Goal: Task Accomplishment & Management: Use online tool/utility

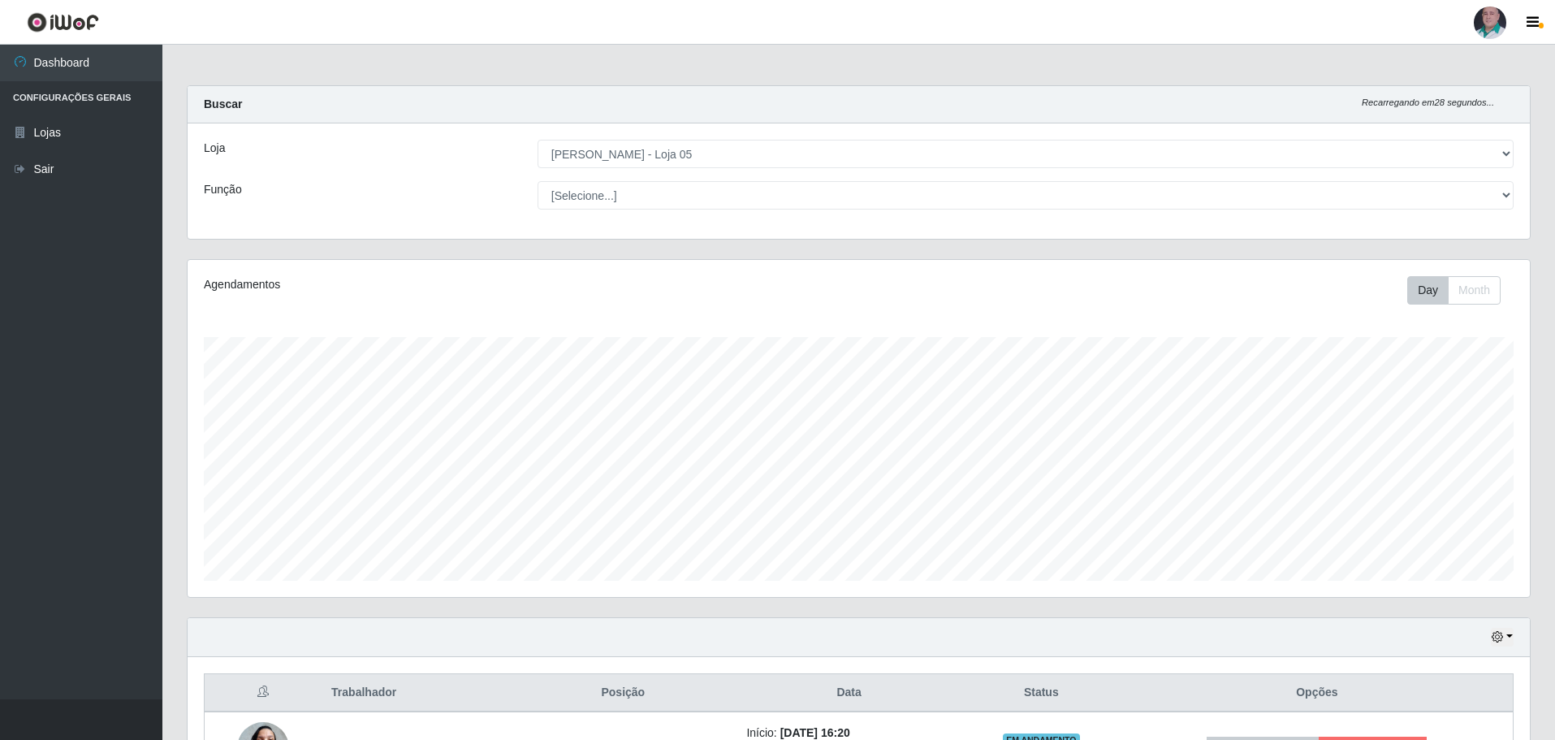
select select "252"
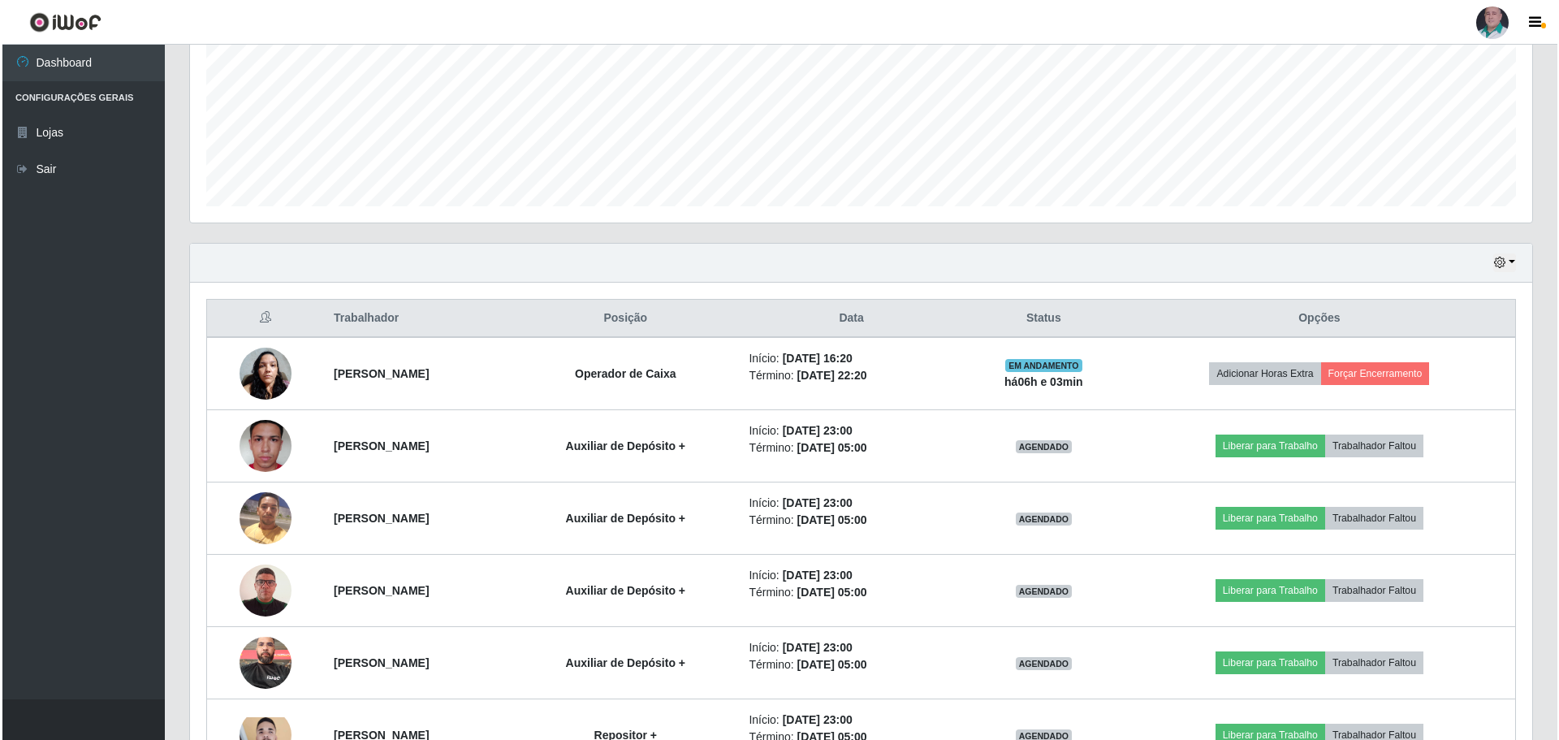
scroll to position [337, 1342]
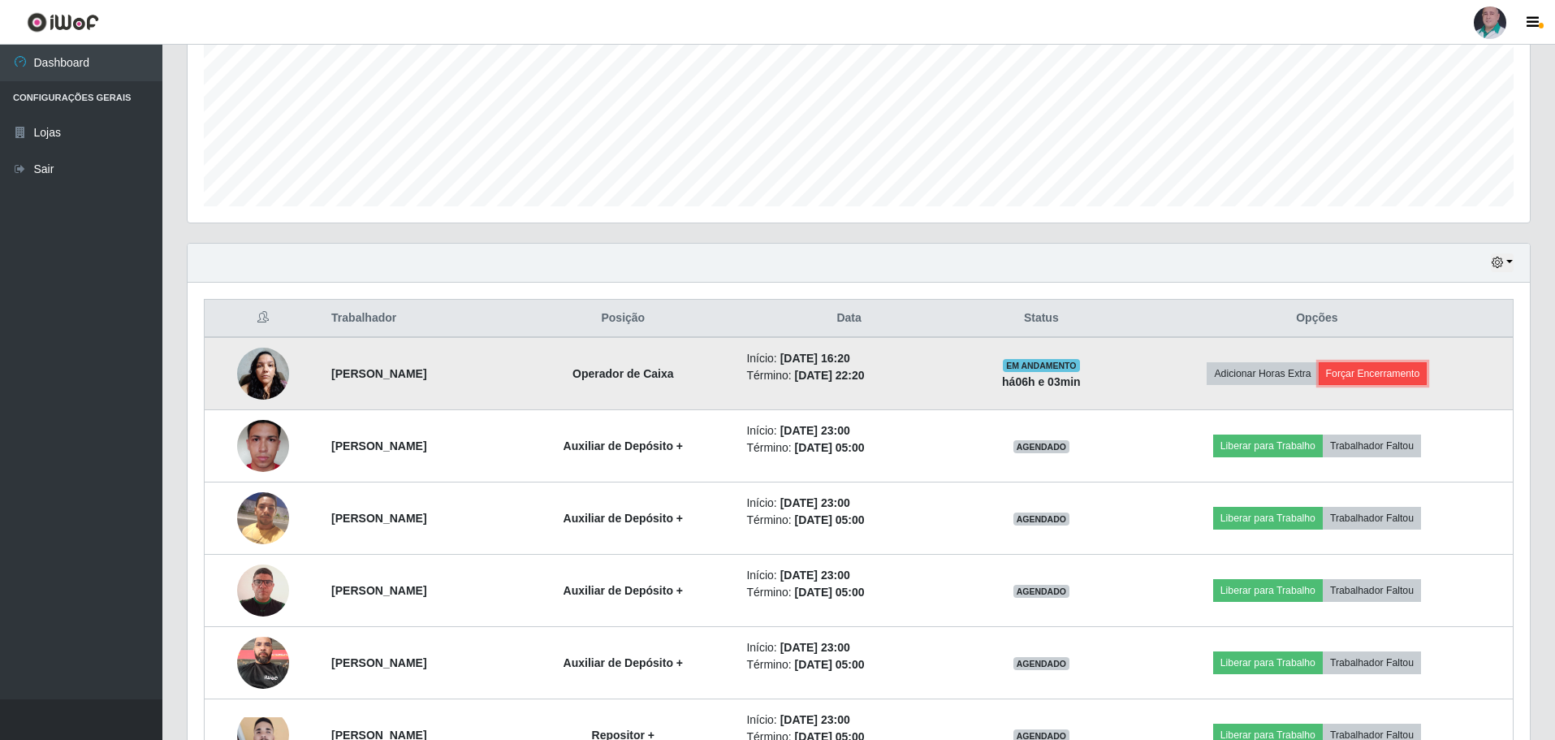
click at [1411, 368] on button "Forçar Encerramento" at bounding box center [1373, 373] width 109 height 23
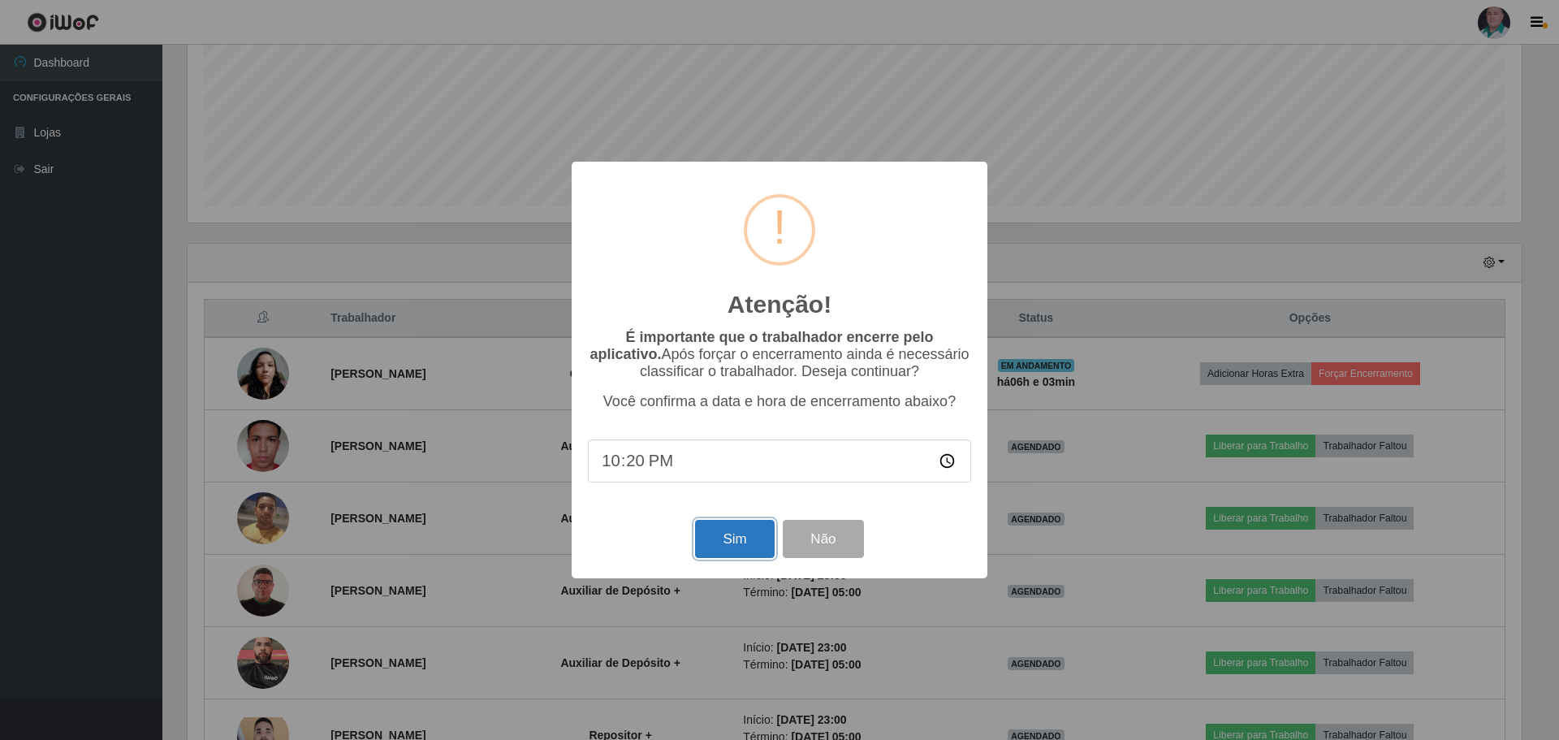
click at [736, 548] on button "Sim" at bounding box center [734, 539] width 79 height 38
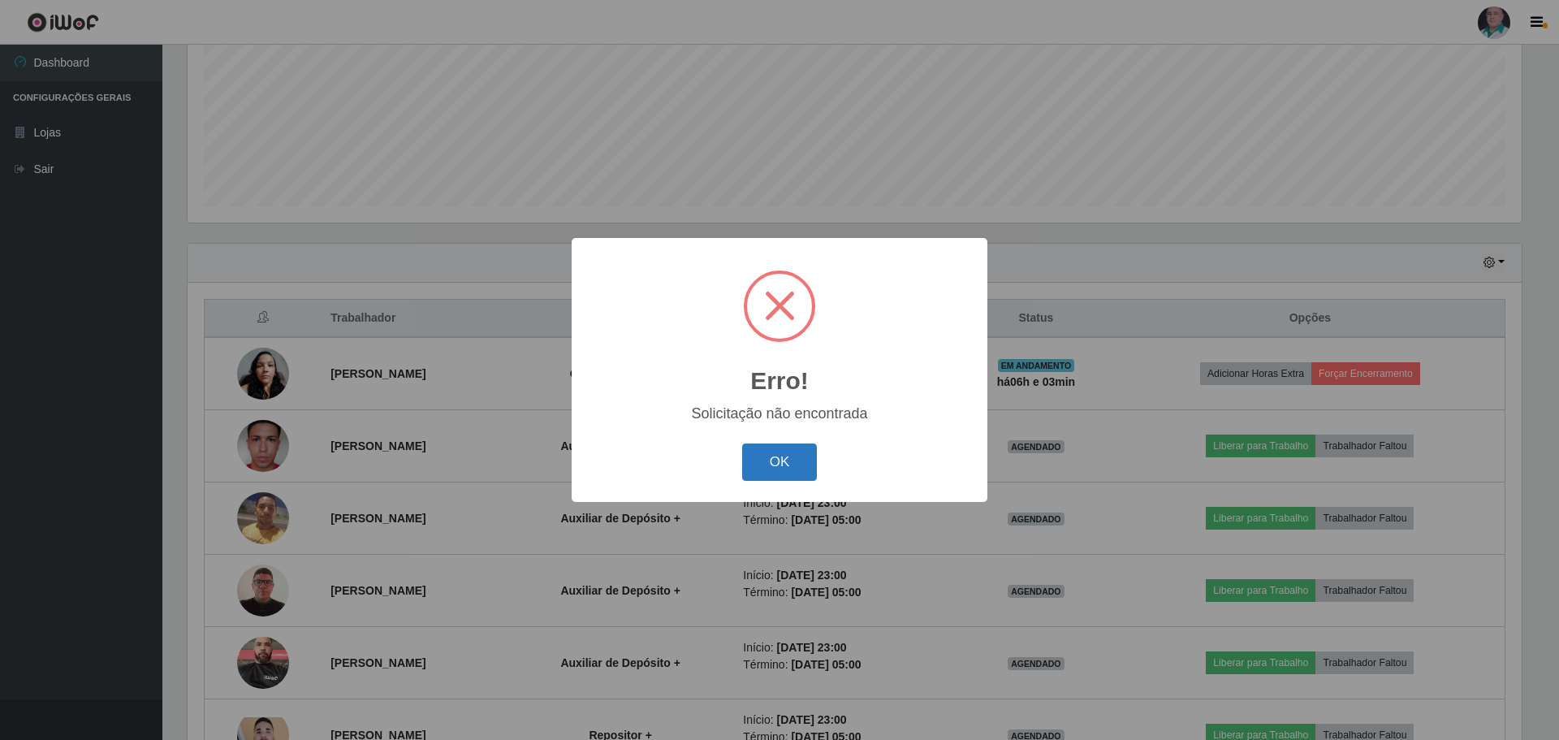
click at [760, 444] on button "OK" at bounding box center [780, 462] width 76 height 38
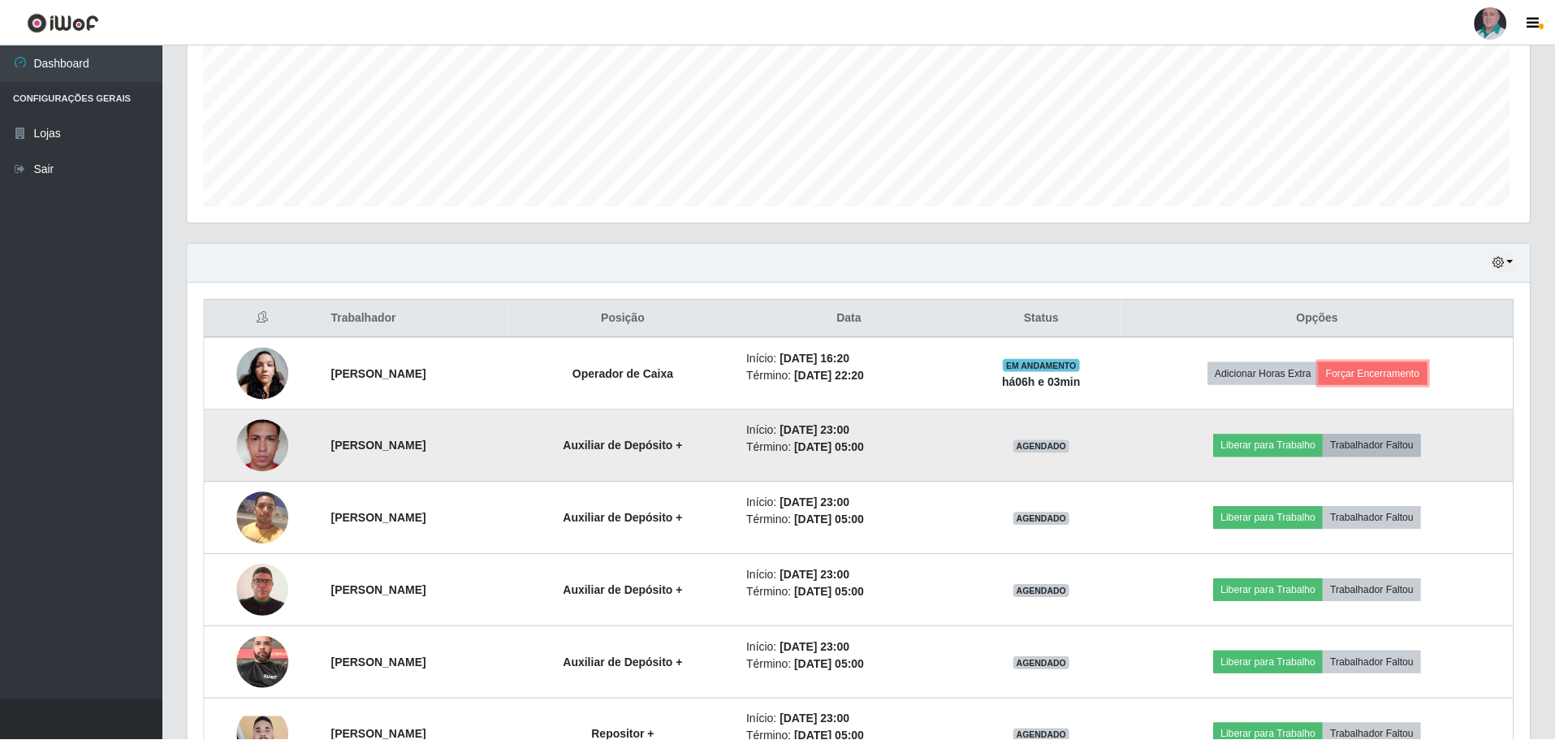
scroll to position [337, 1342]
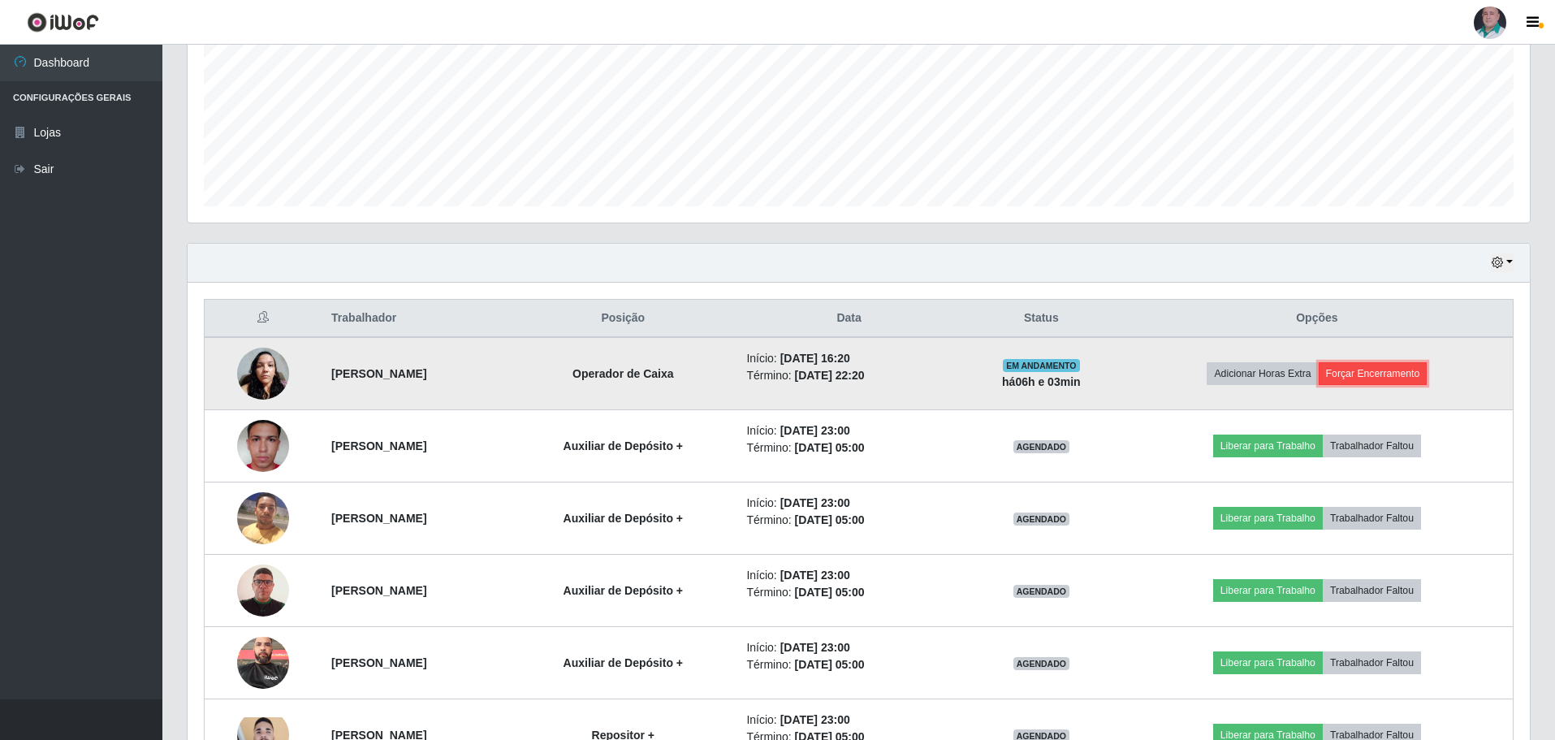
click at [1420, 381] on button "Forçar Encerramento" at bounding box center [1373, 373] width 109 height 23
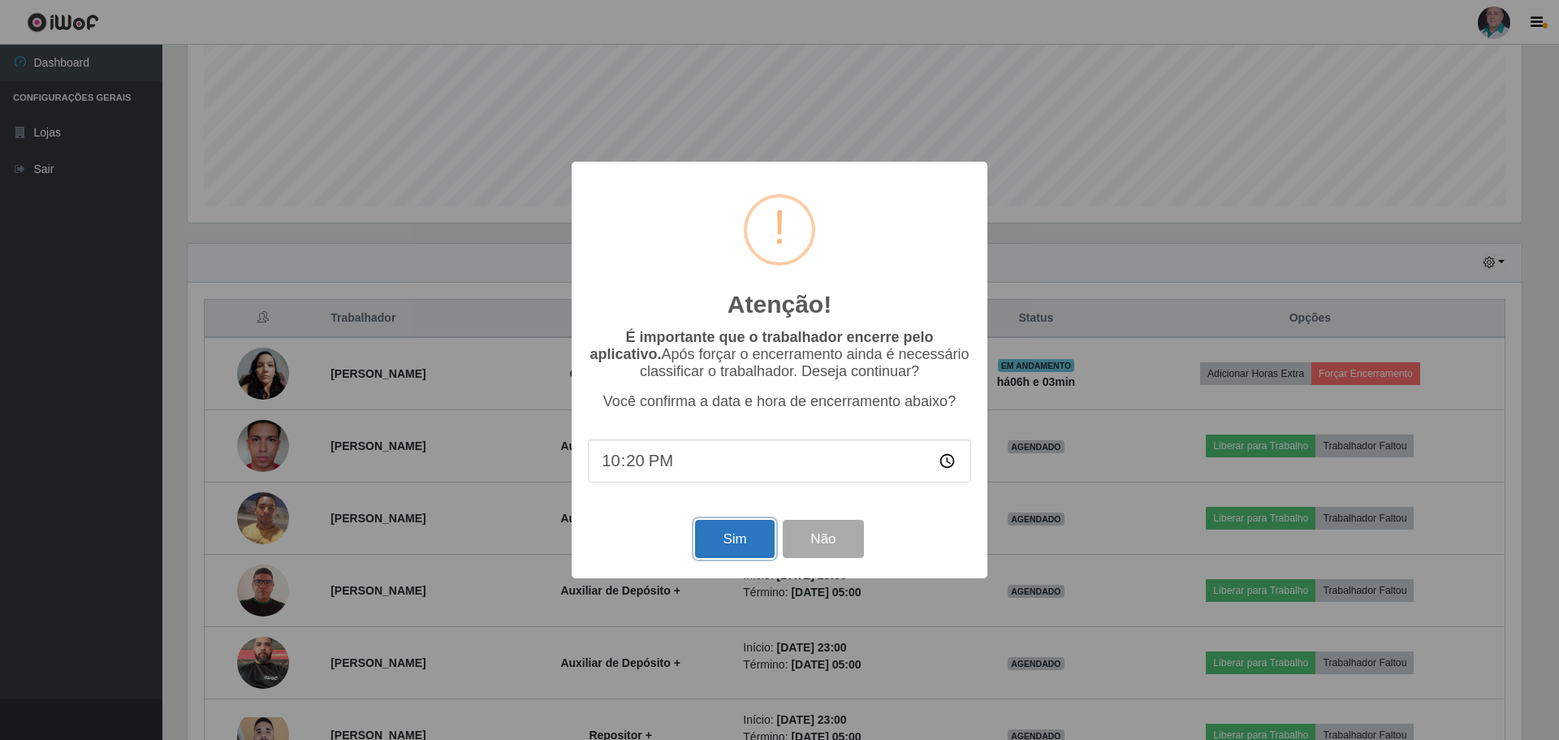
click at [747, 534] on button "Sim" at bounding box center [734, 539] width 79 height 38
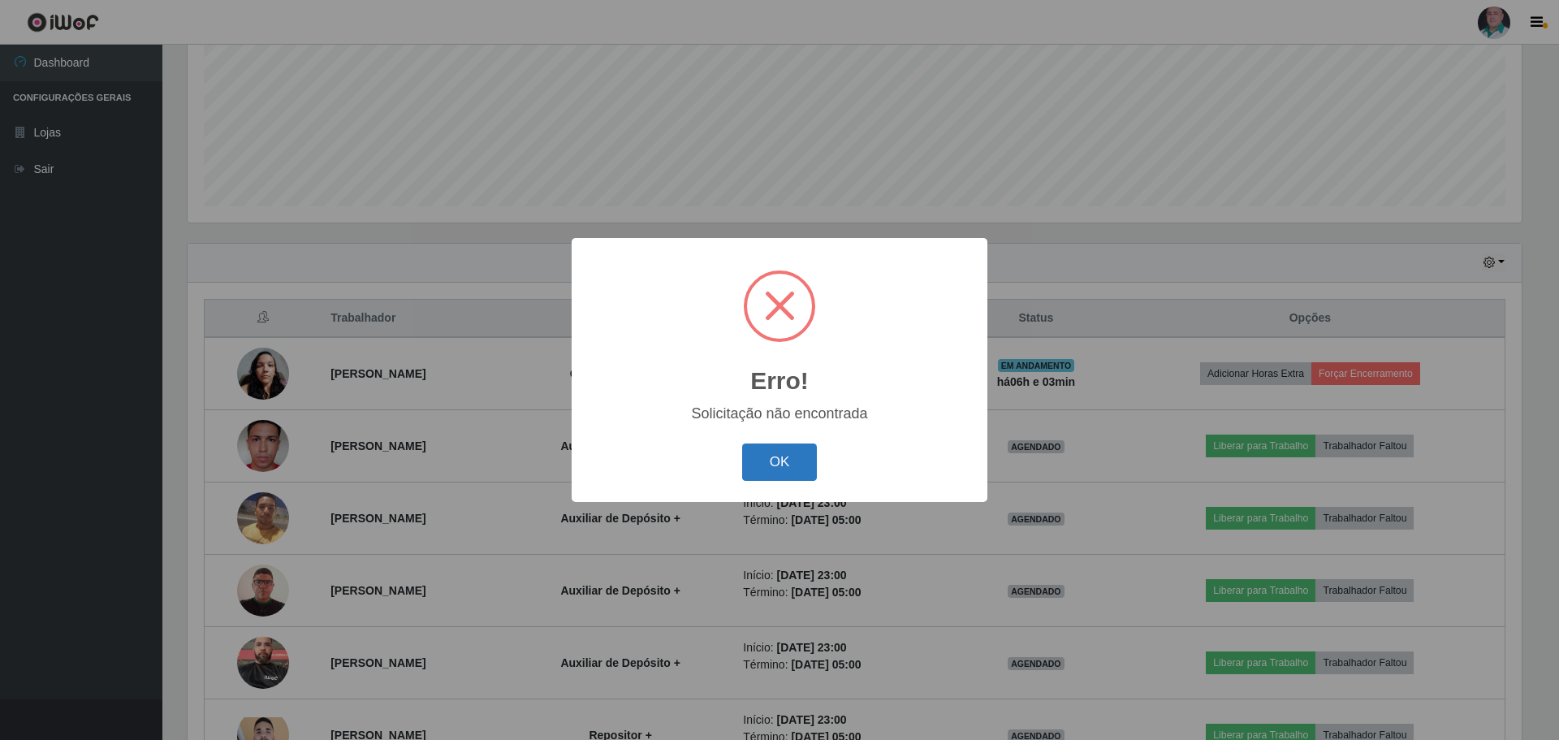
click at [779, 470] on button "OK" at bounding box center [780, 462] width 76 height 38
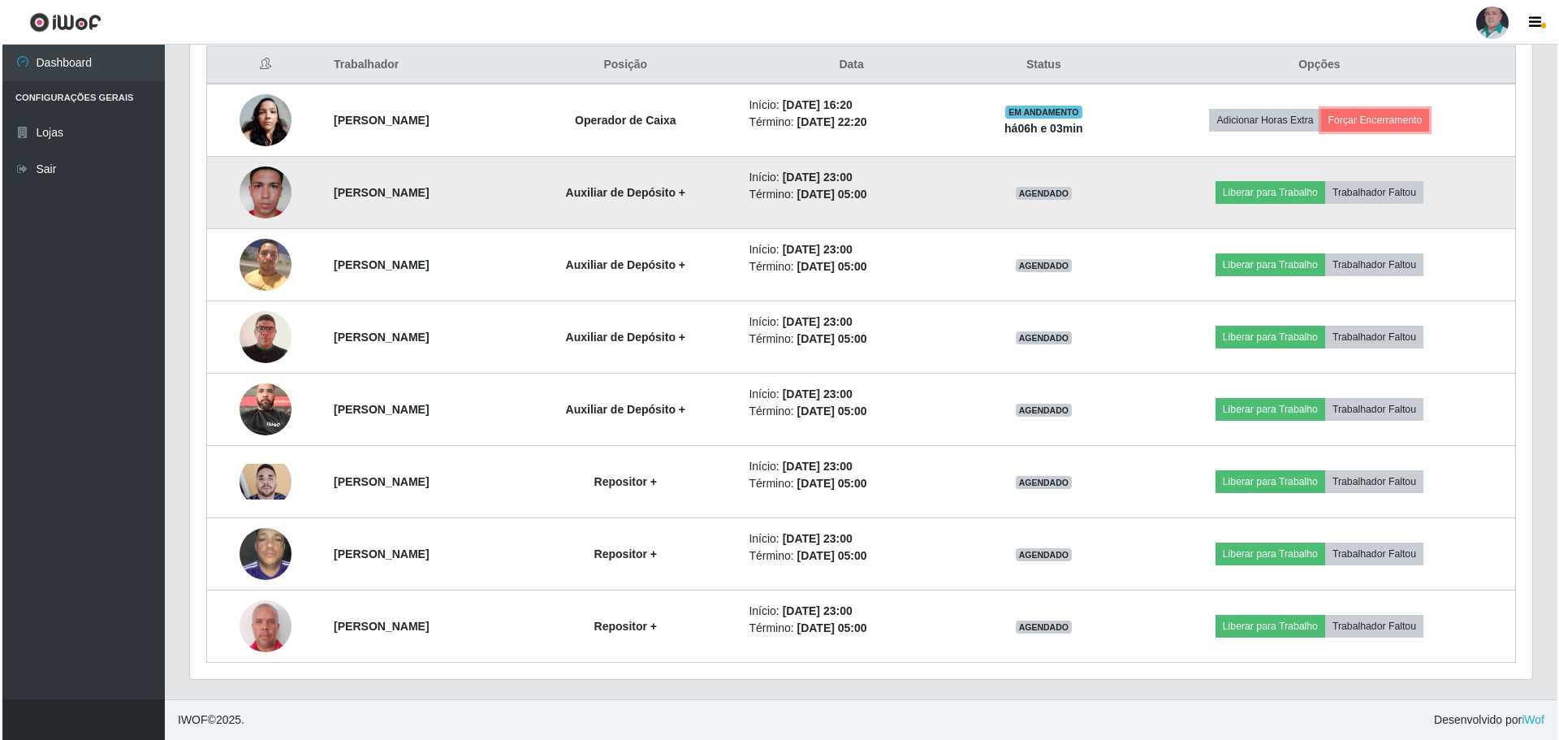
scroll to position [546, 0]
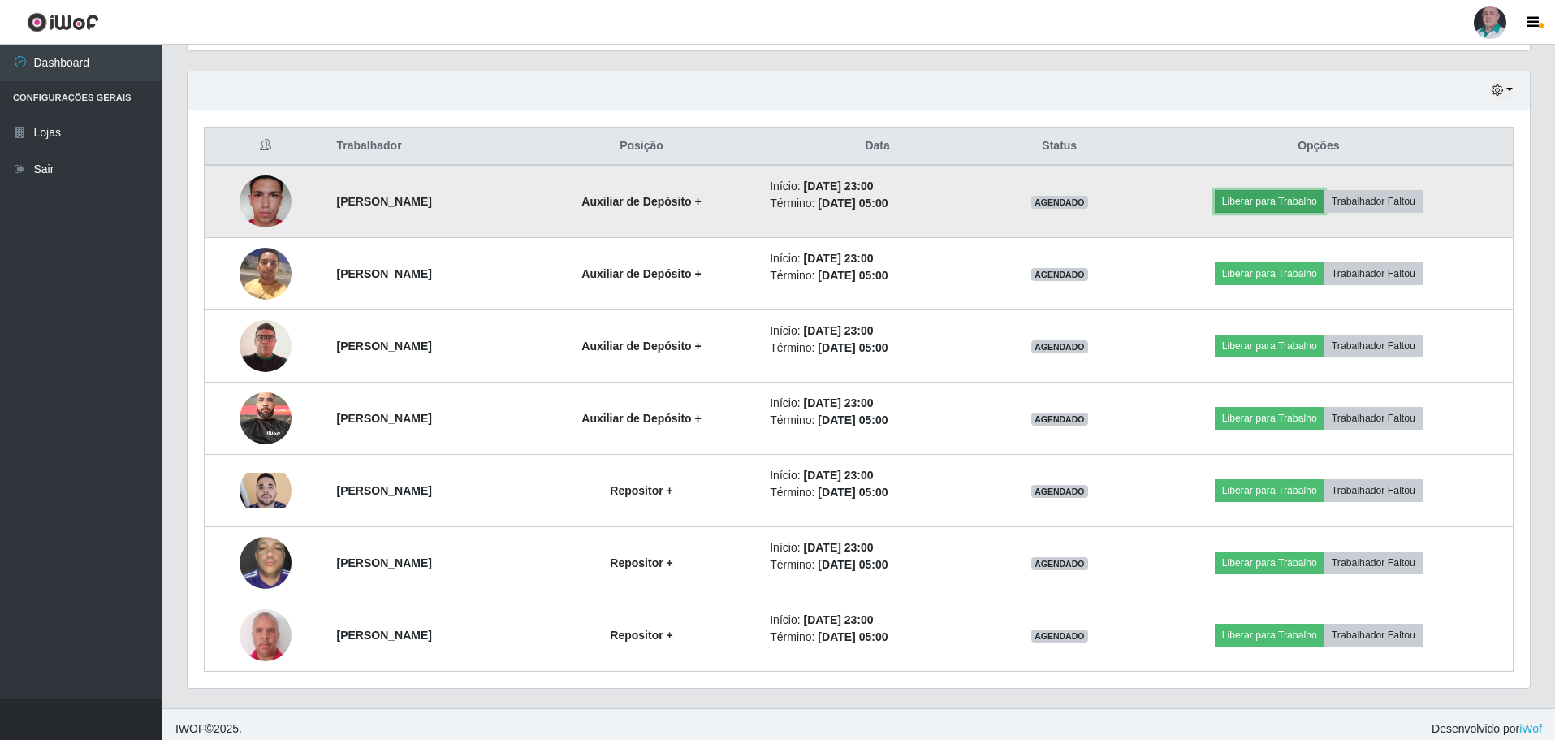
click at [1271, 207] on button "Liberar para Trabalho" at bounding box center [1270, 201] width 110 height 23
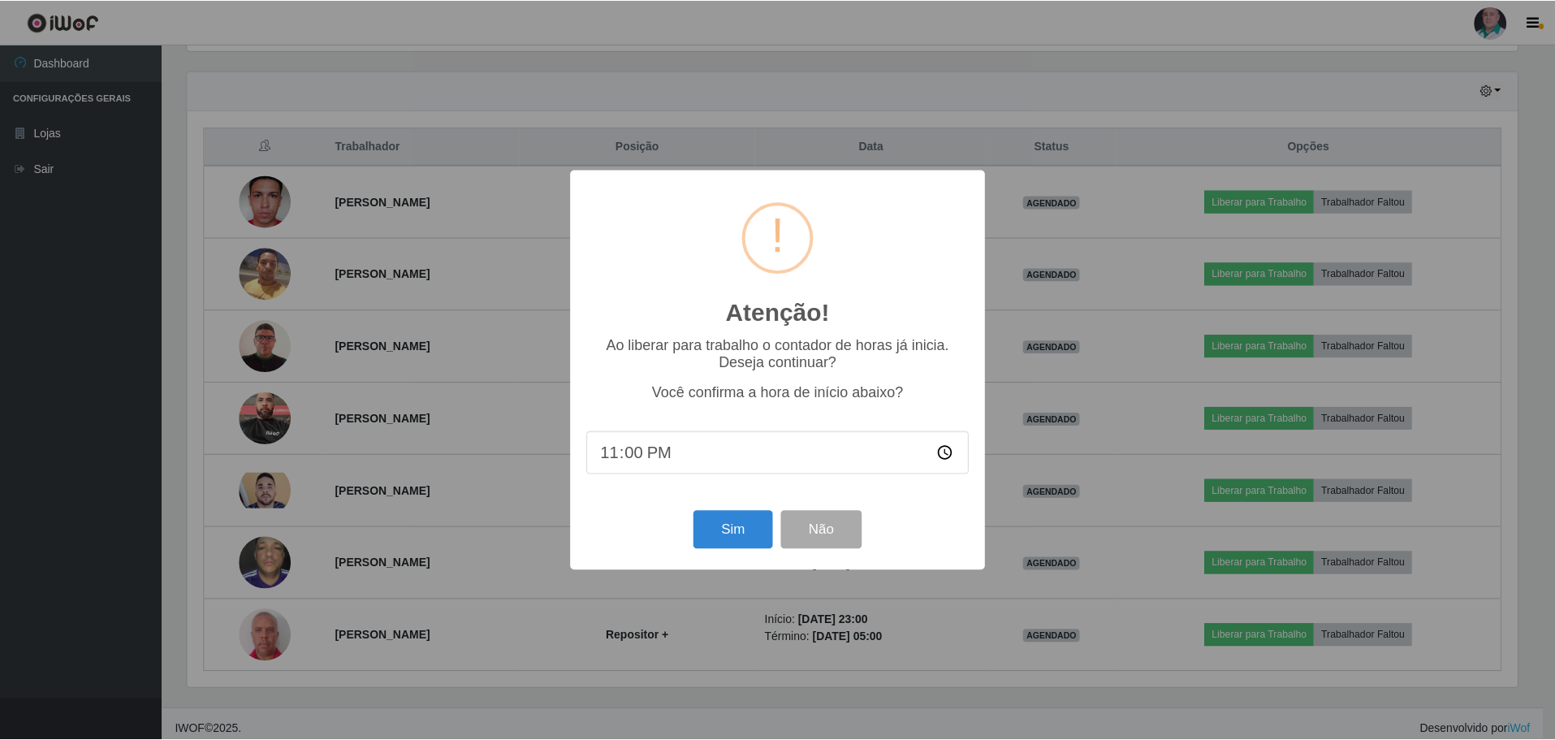
scroll to position [337, 1334]
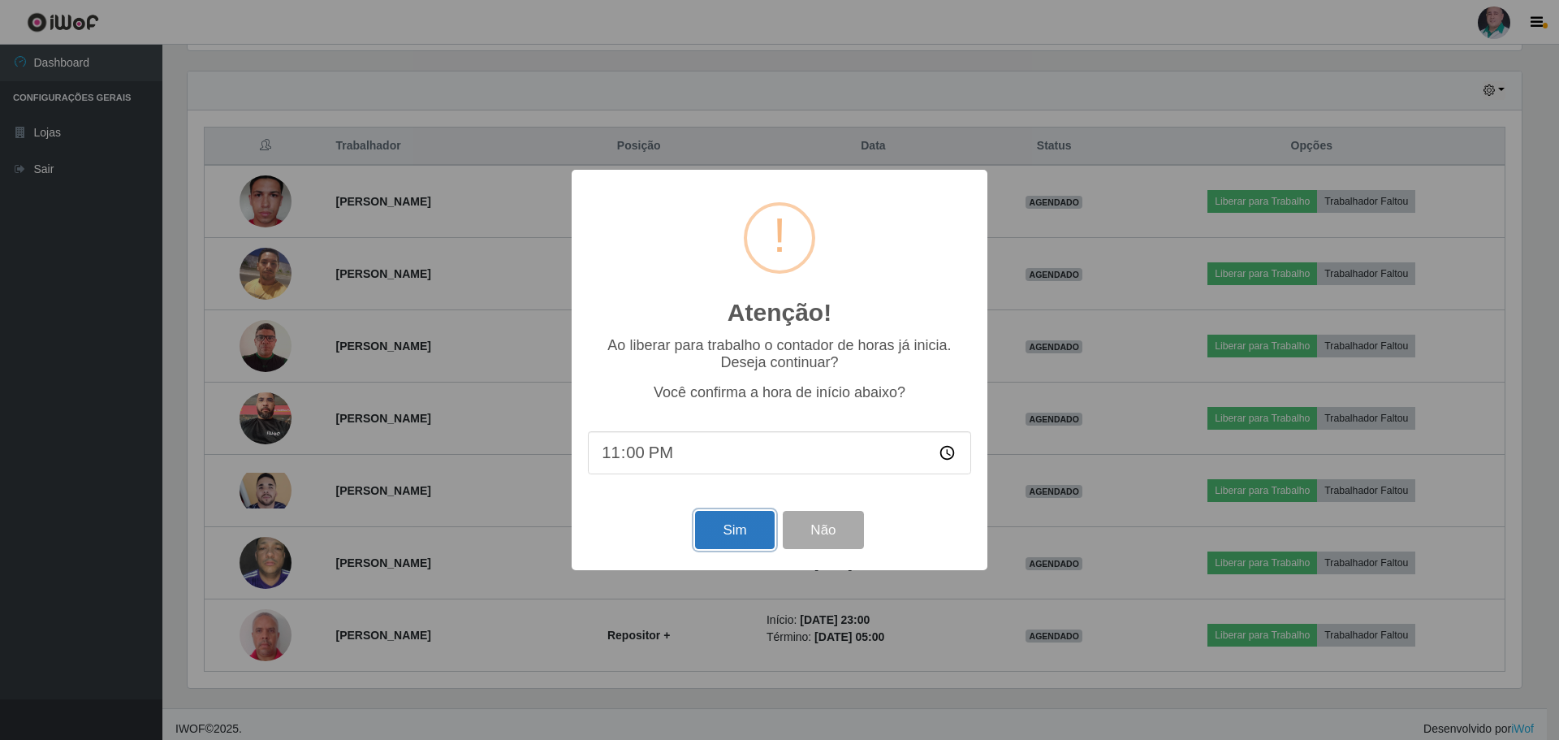
click at [724, 533] on button "Sim" at bounding box center [734, 530] width 79 height 38
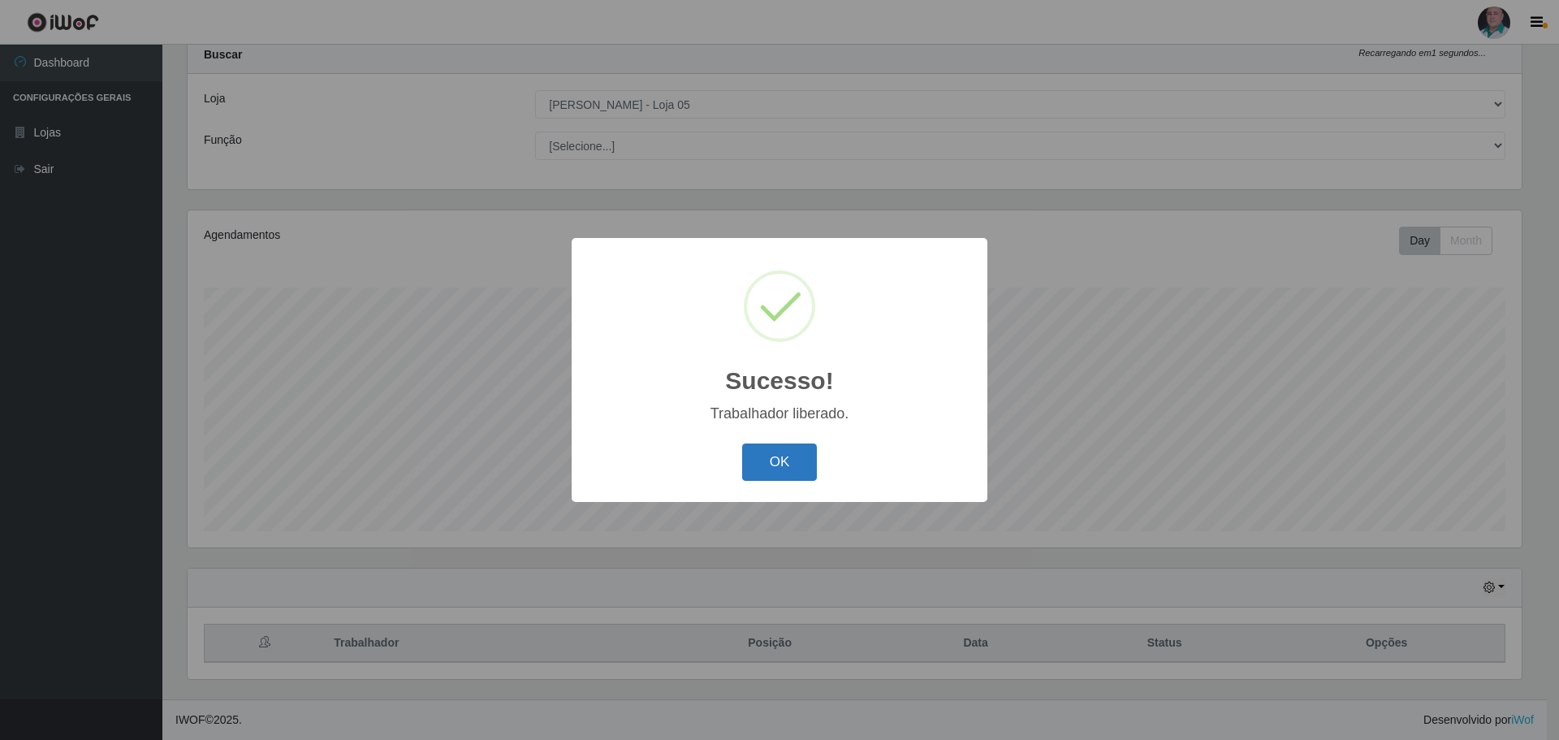
click at [801, 462] on button "OK" at bounding box center [780, 462] width 76 height 38
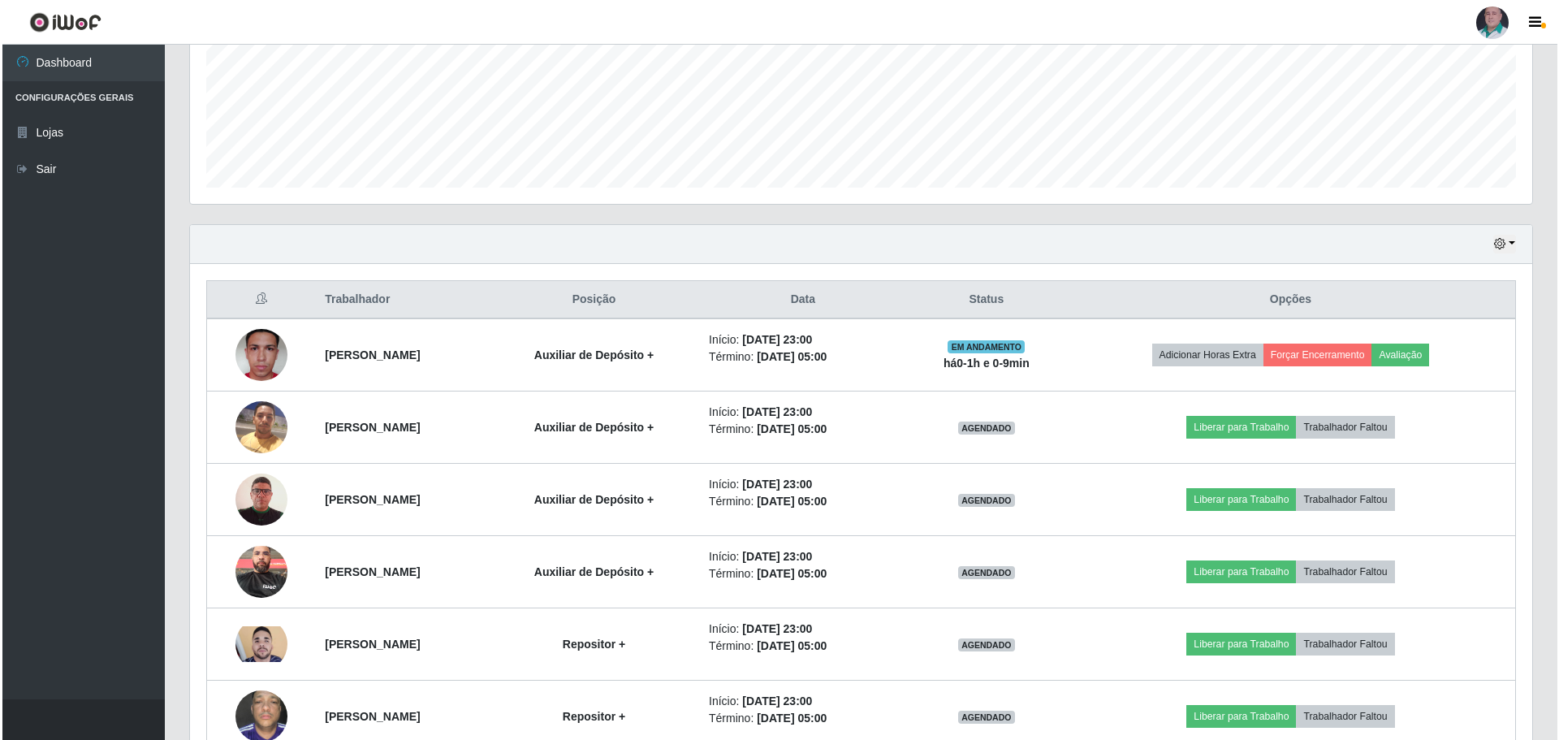
scroll to position [537, 0]
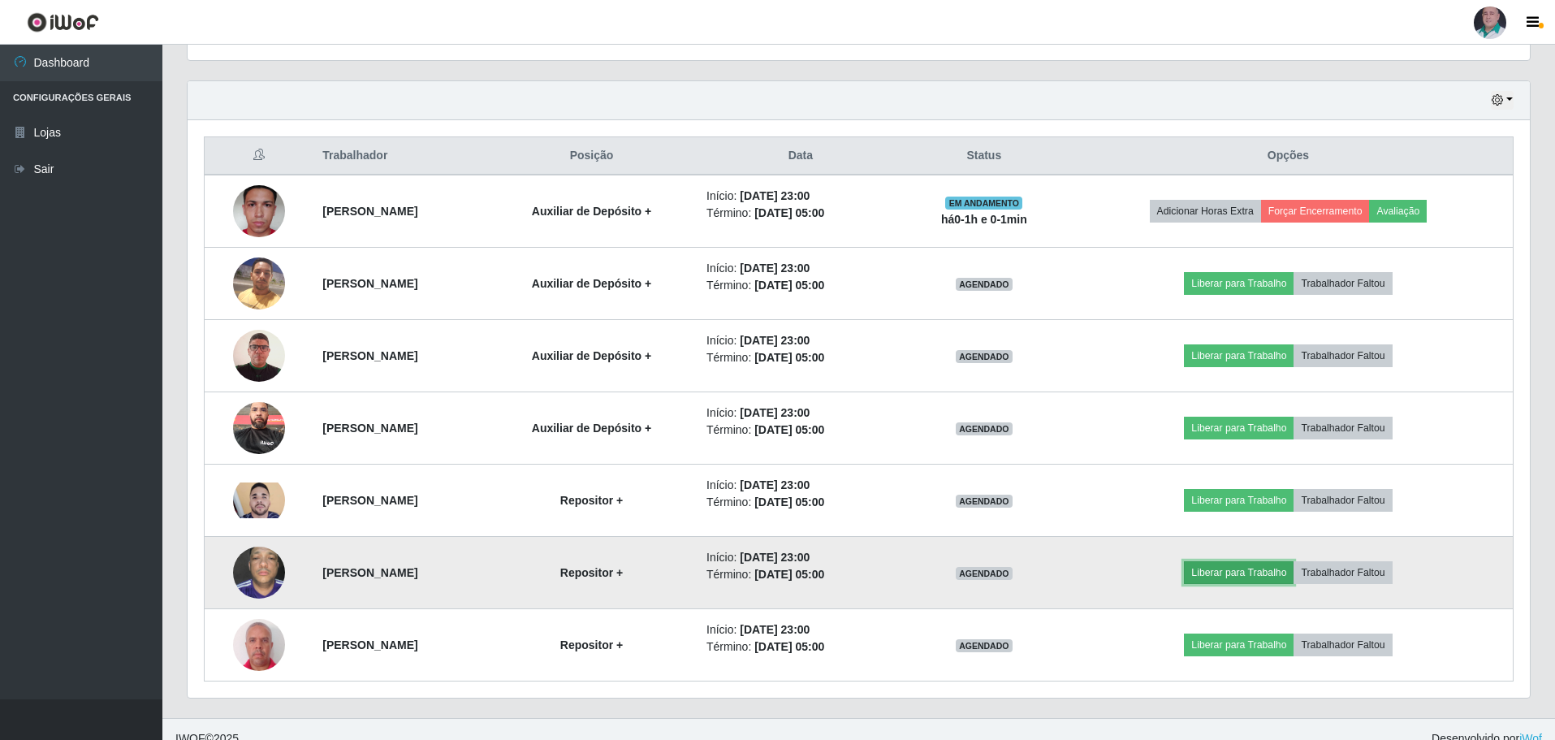
click at [1266, 567] on button "Liberar para Trabalho" at bounding box center [1239, 572] width 110 height 23
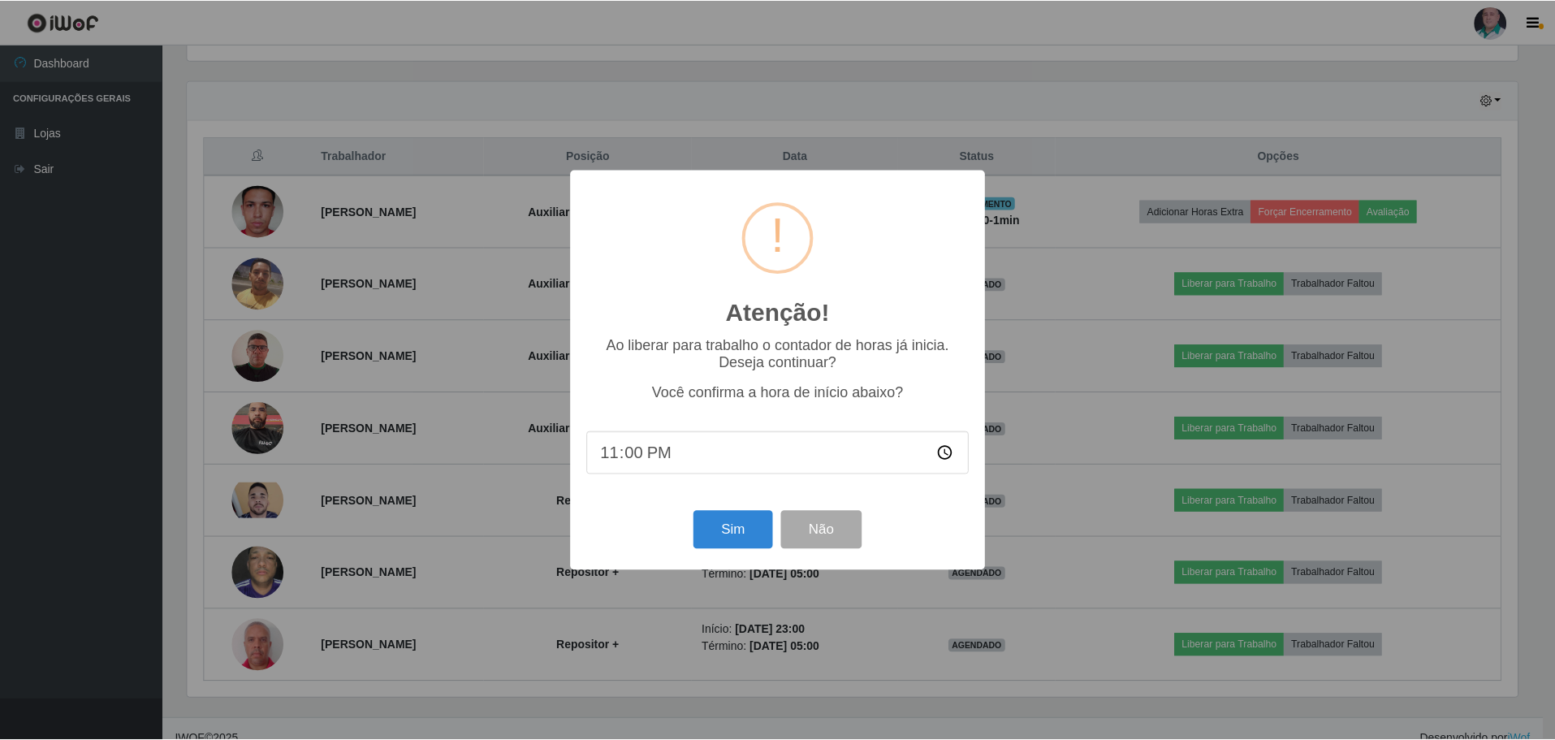
scroll to position [337, 1334]
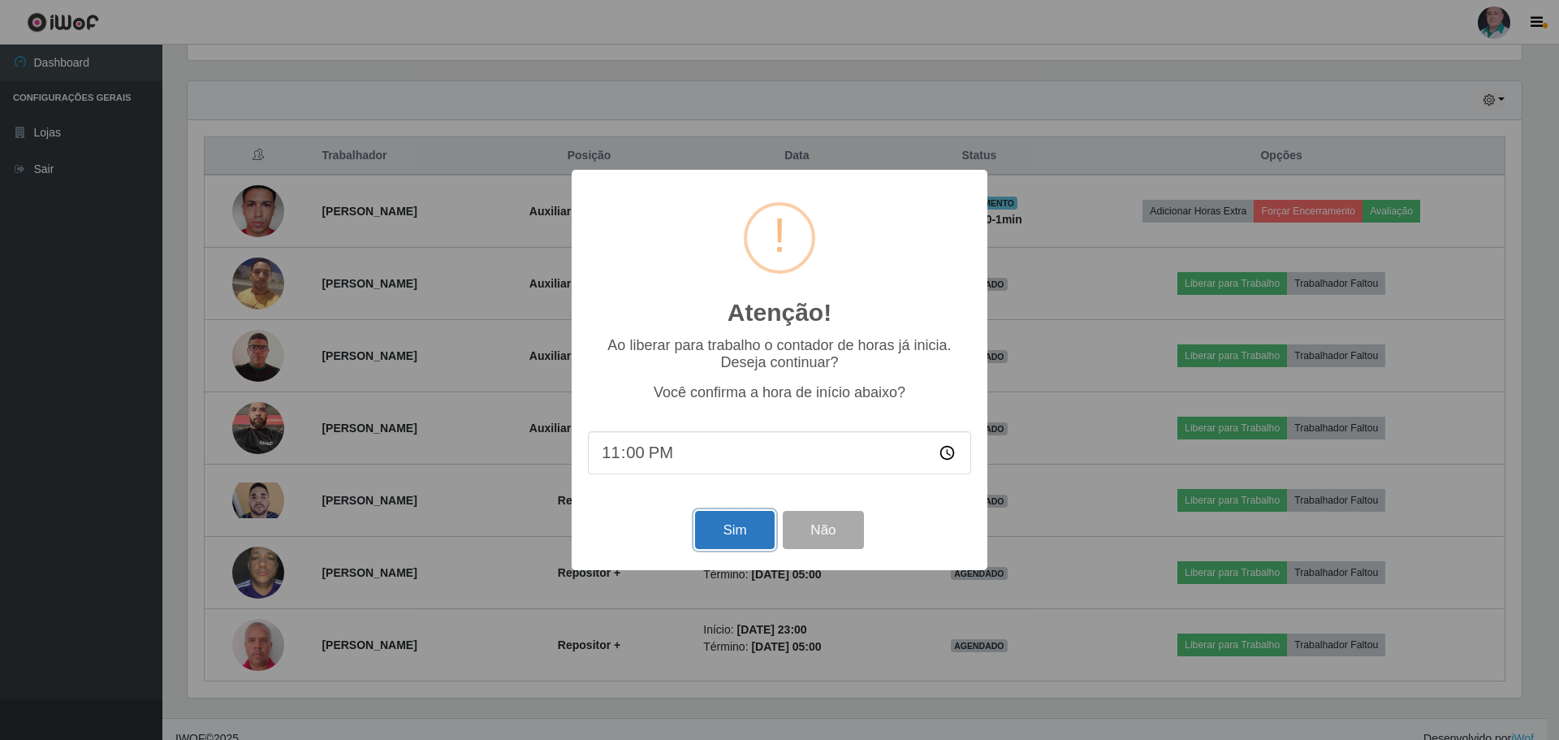
click at [747, 542] on button "Sim" at bounding box center [734, 530] width 79 height 38
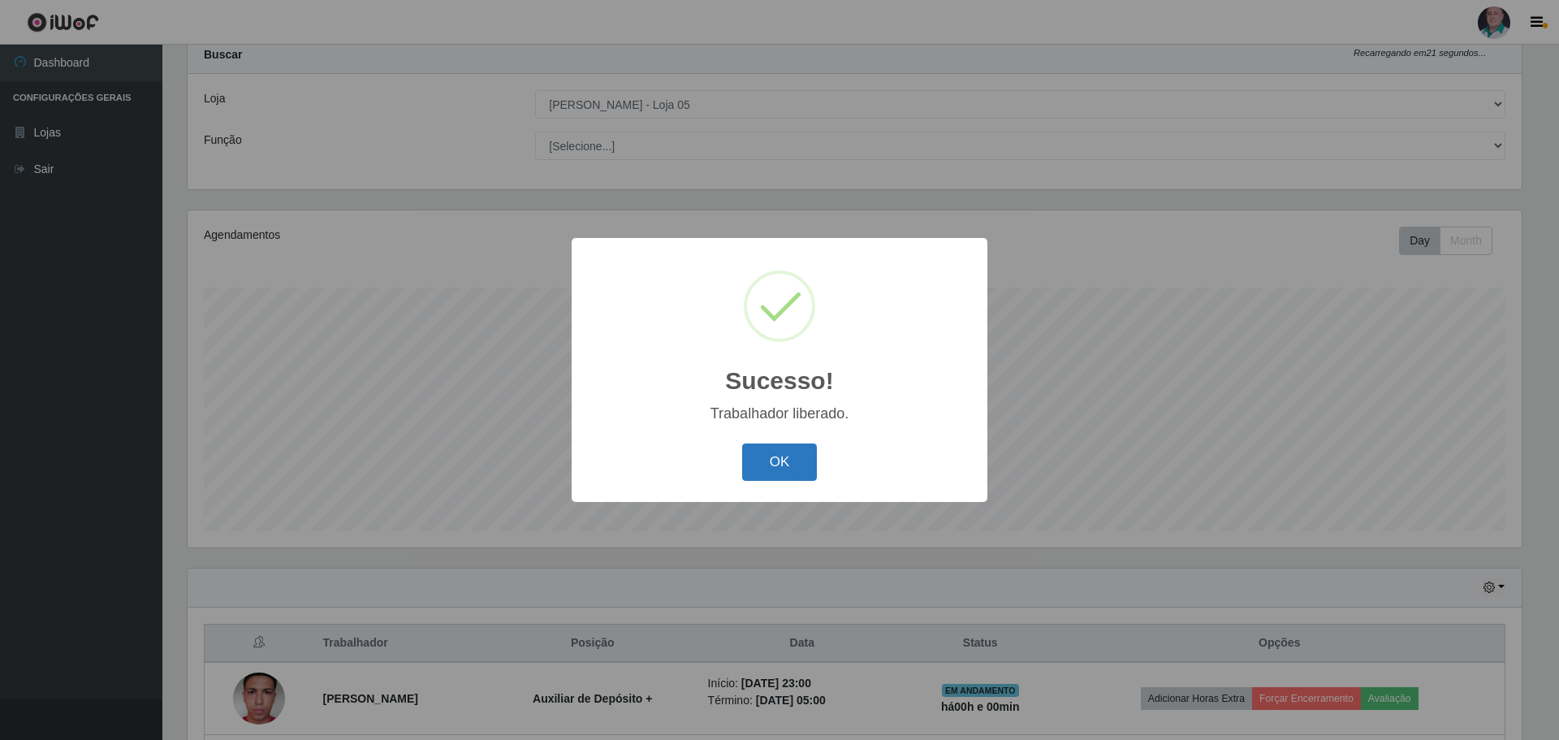
click at [782, 455] on button "OK" at bounding box center [780, 462] width 76 height 38
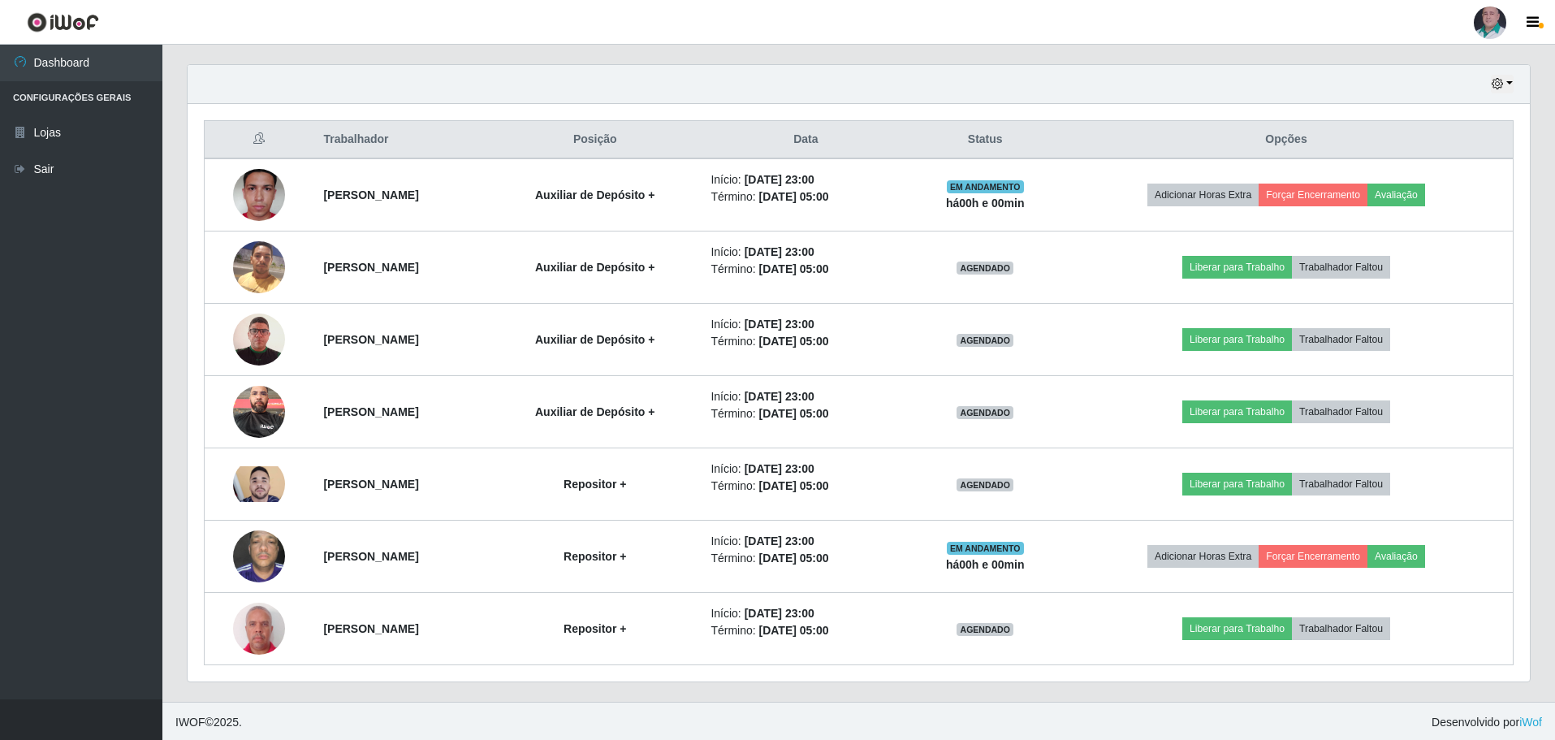
scroll to position [555, 0]
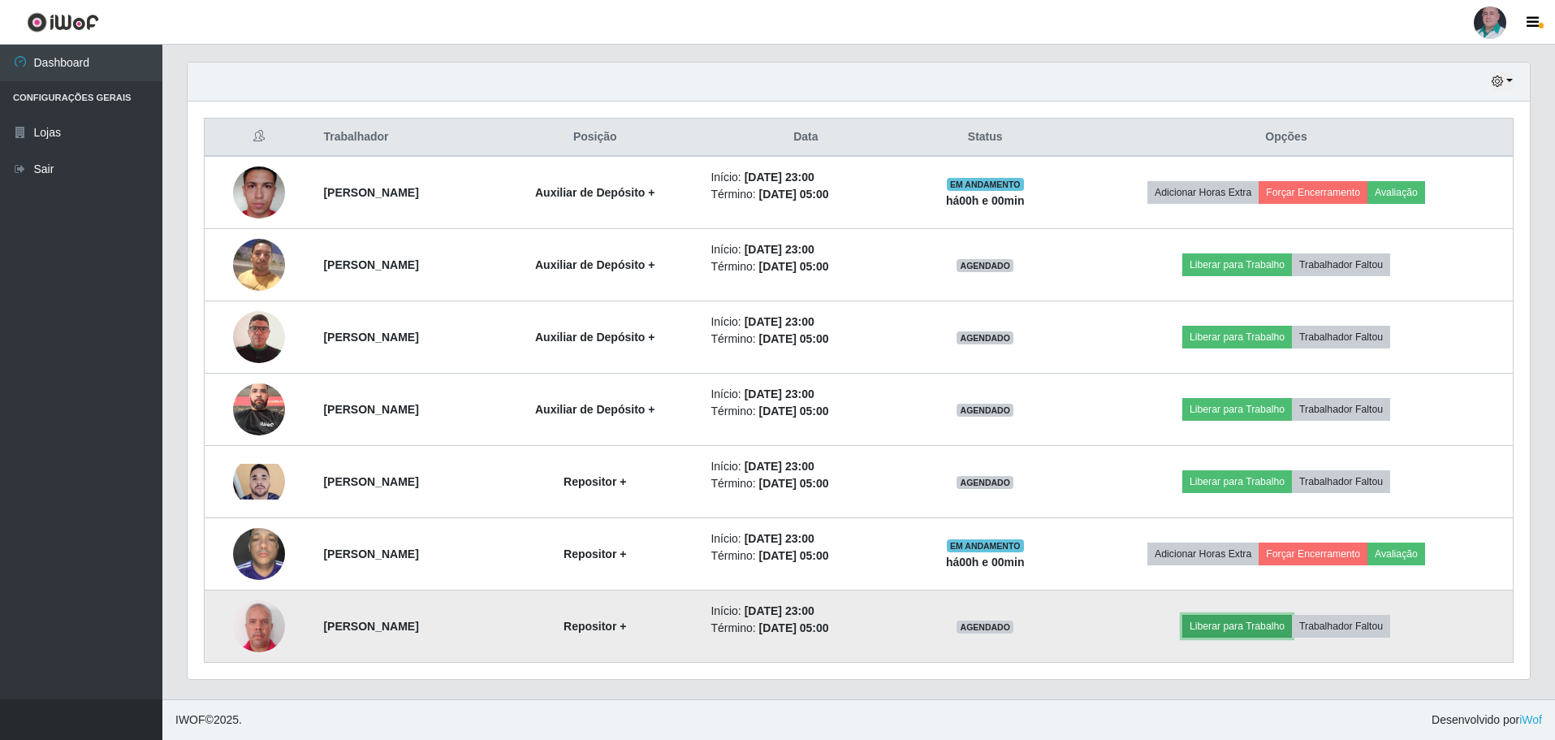
click at [1262, 619] on button "Liberar para Trabalho" at bounding box center [1237, 626] width 110 height 23
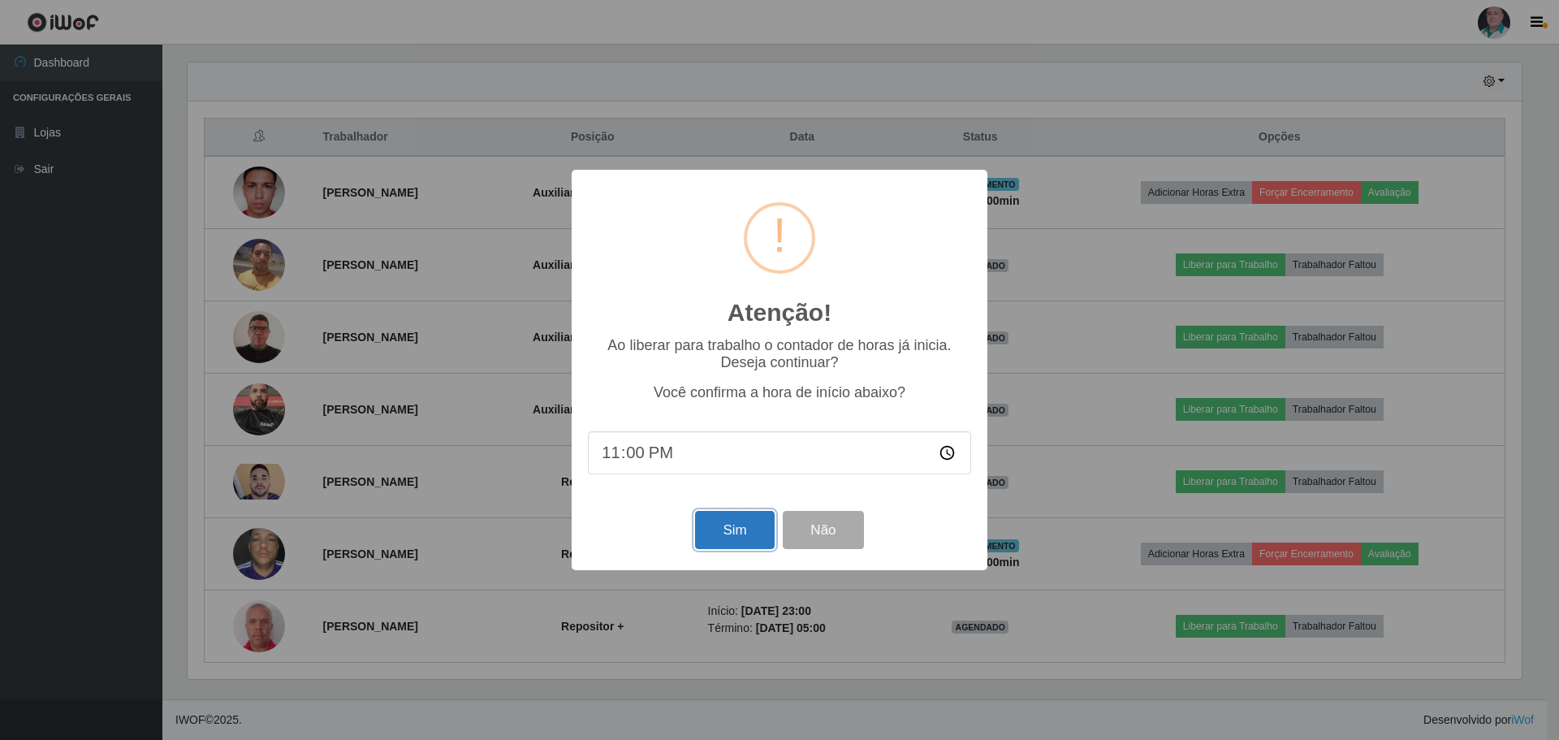
click at [738, 528] on button "Sim" at bounding box center [734, 530] width 79 height 38
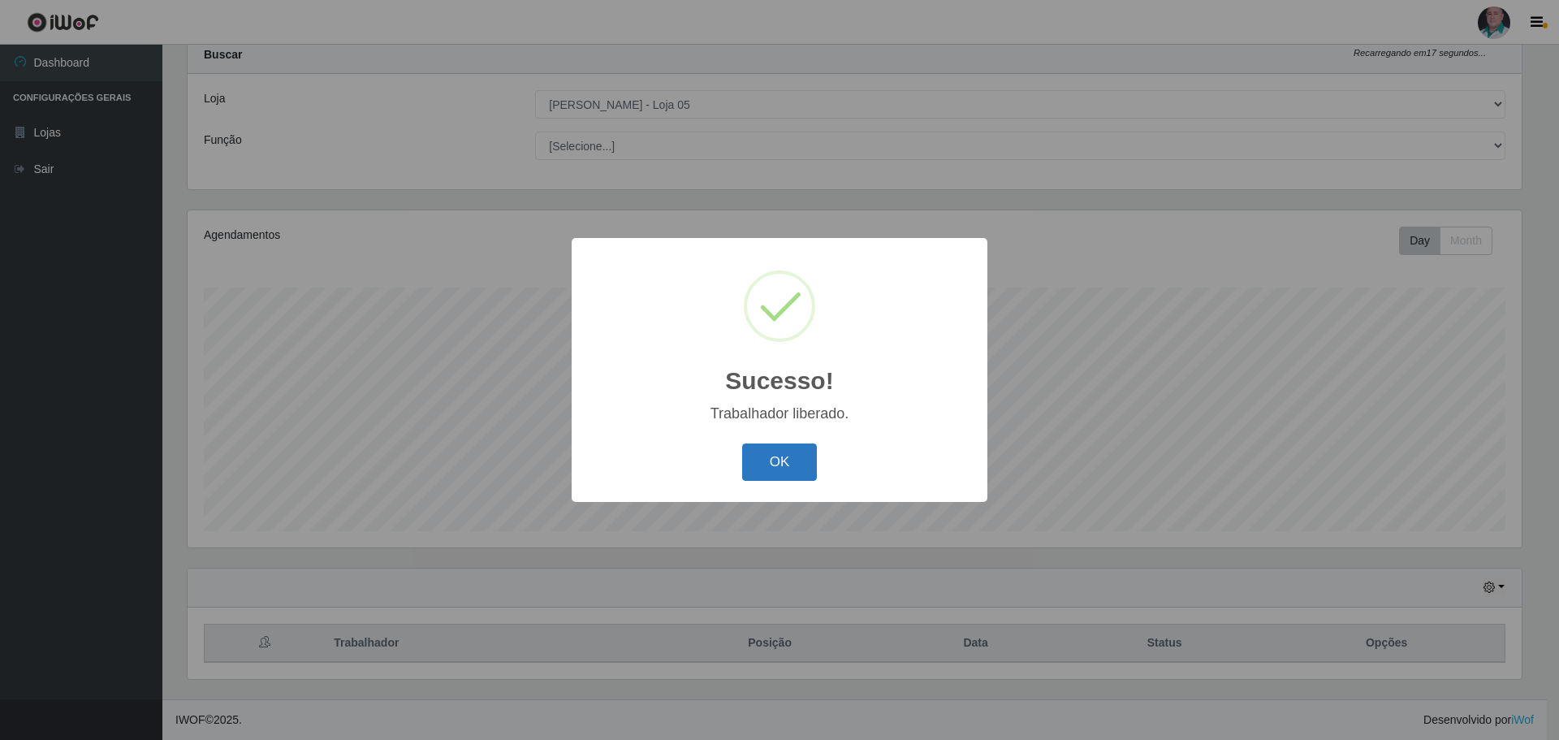
click at [792, 451] on button "OK" at bounding box center [780, 462] width 76 height 38
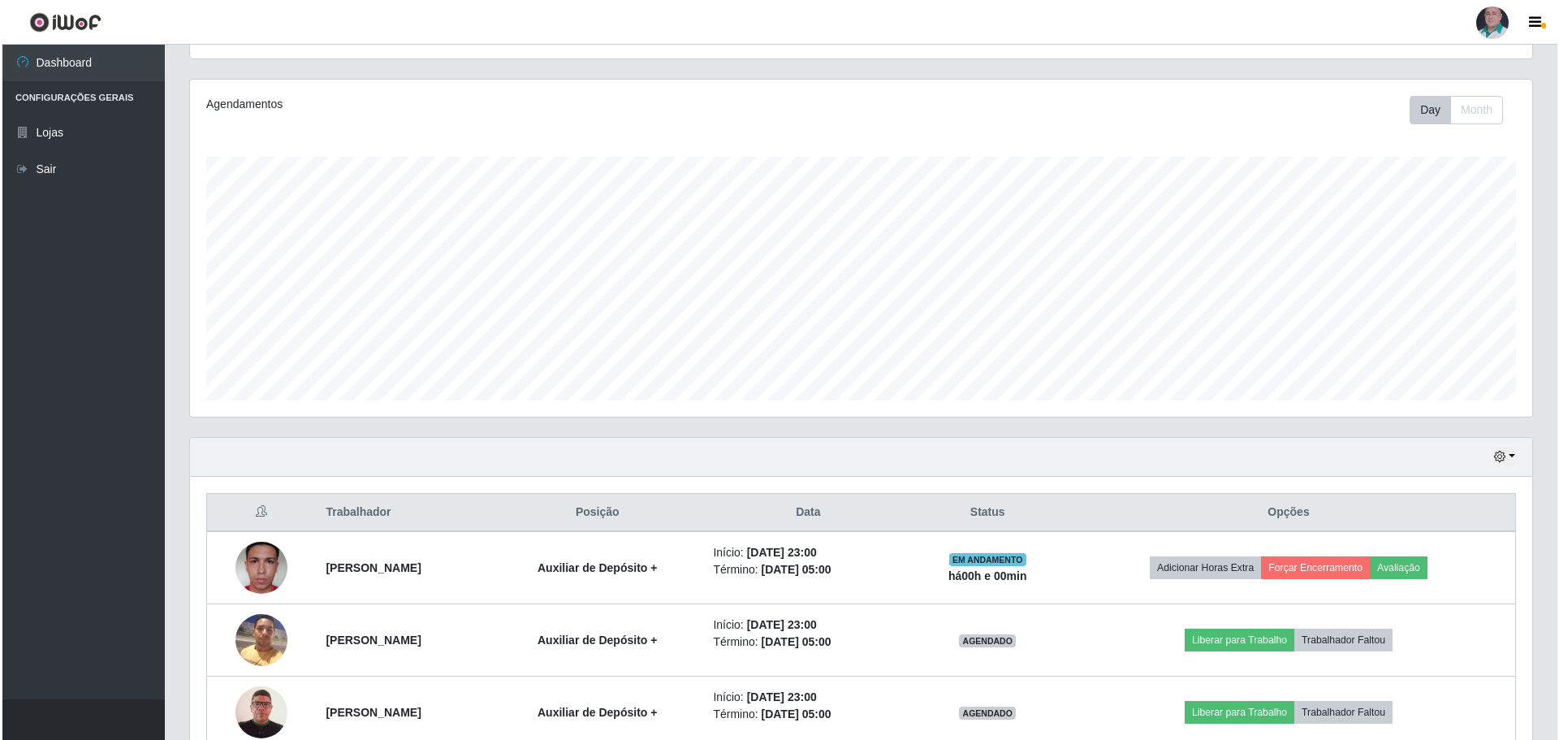
scroll to position [455, 0]
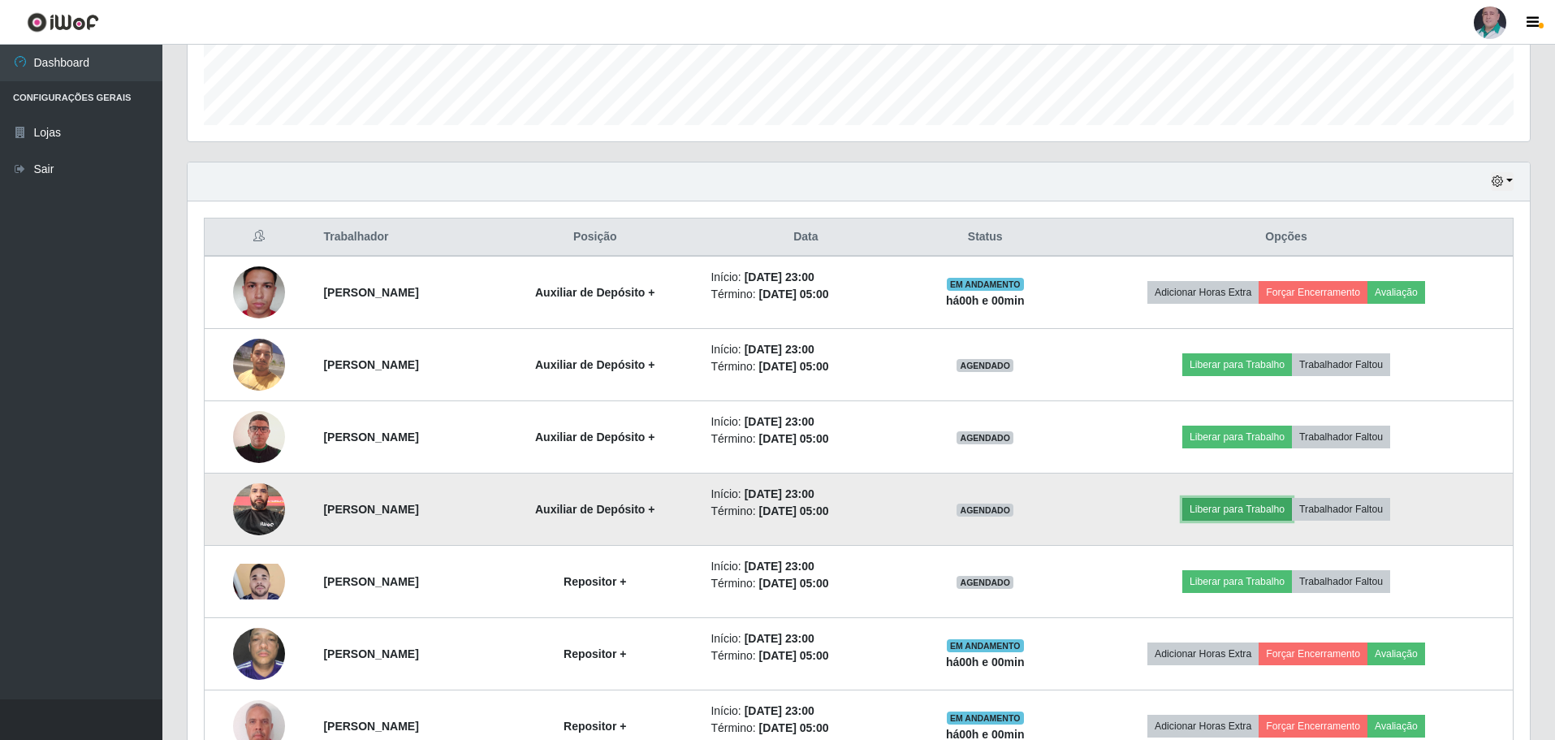
click at [1254, 513] on button "Liberar para Trabalho" at bounding box center [1237, 509] width 110 height 23
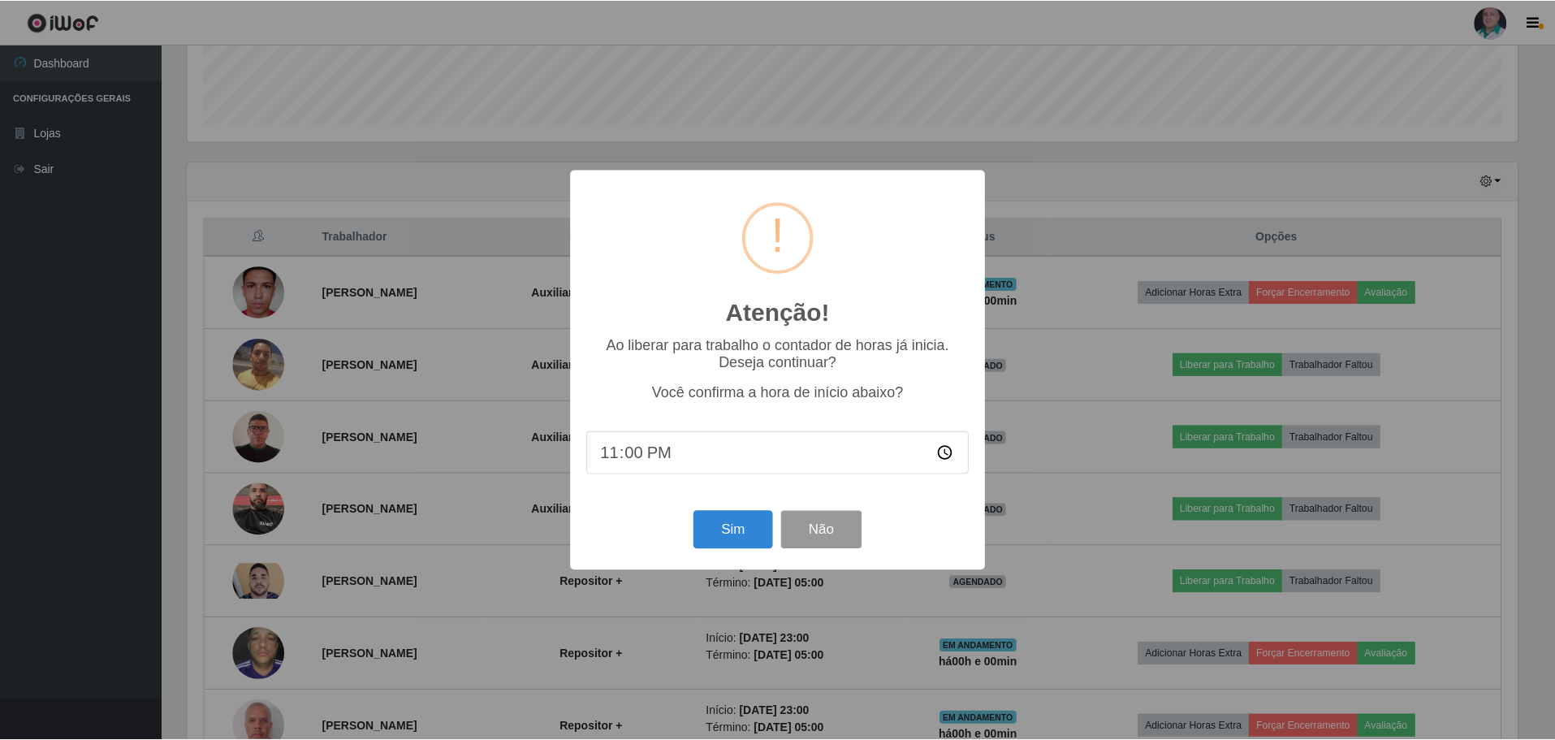
scroll to position [337, 1334]
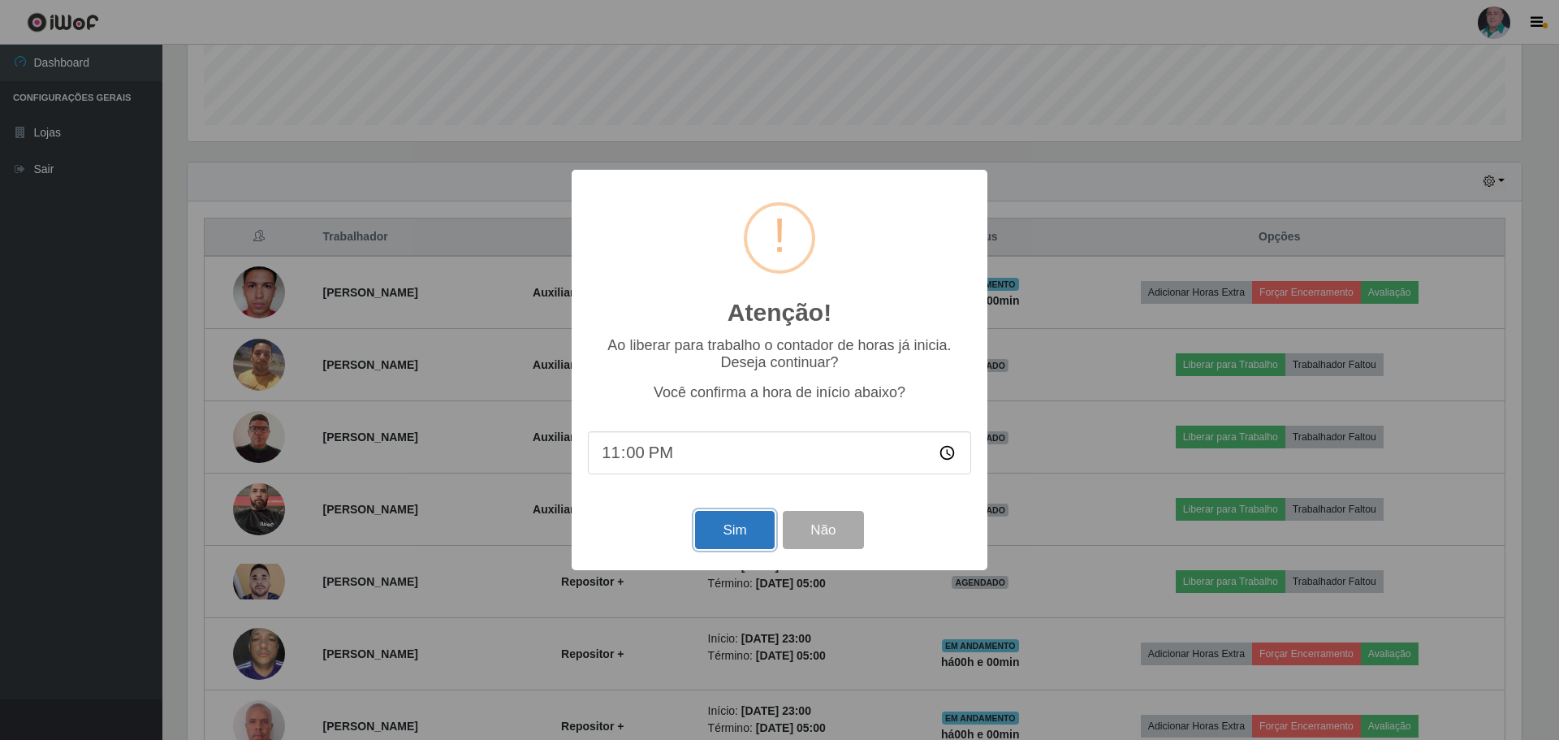
click at [724, 533] on button "Sim" at bounding box center [734, 530] width 79 height 38
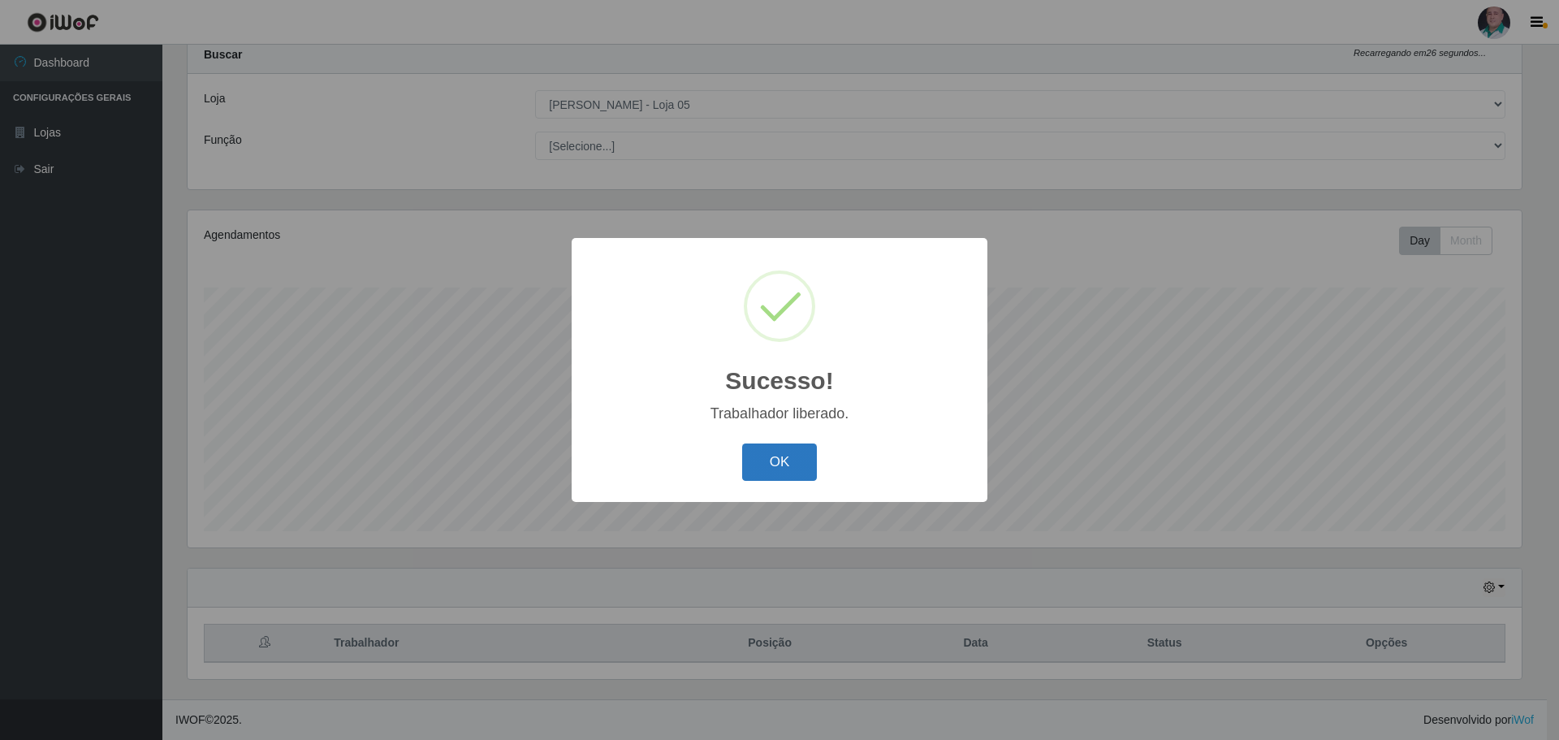
click at [776, 472] on button "OK" at bounding box center [780, 462] width 76 height 38
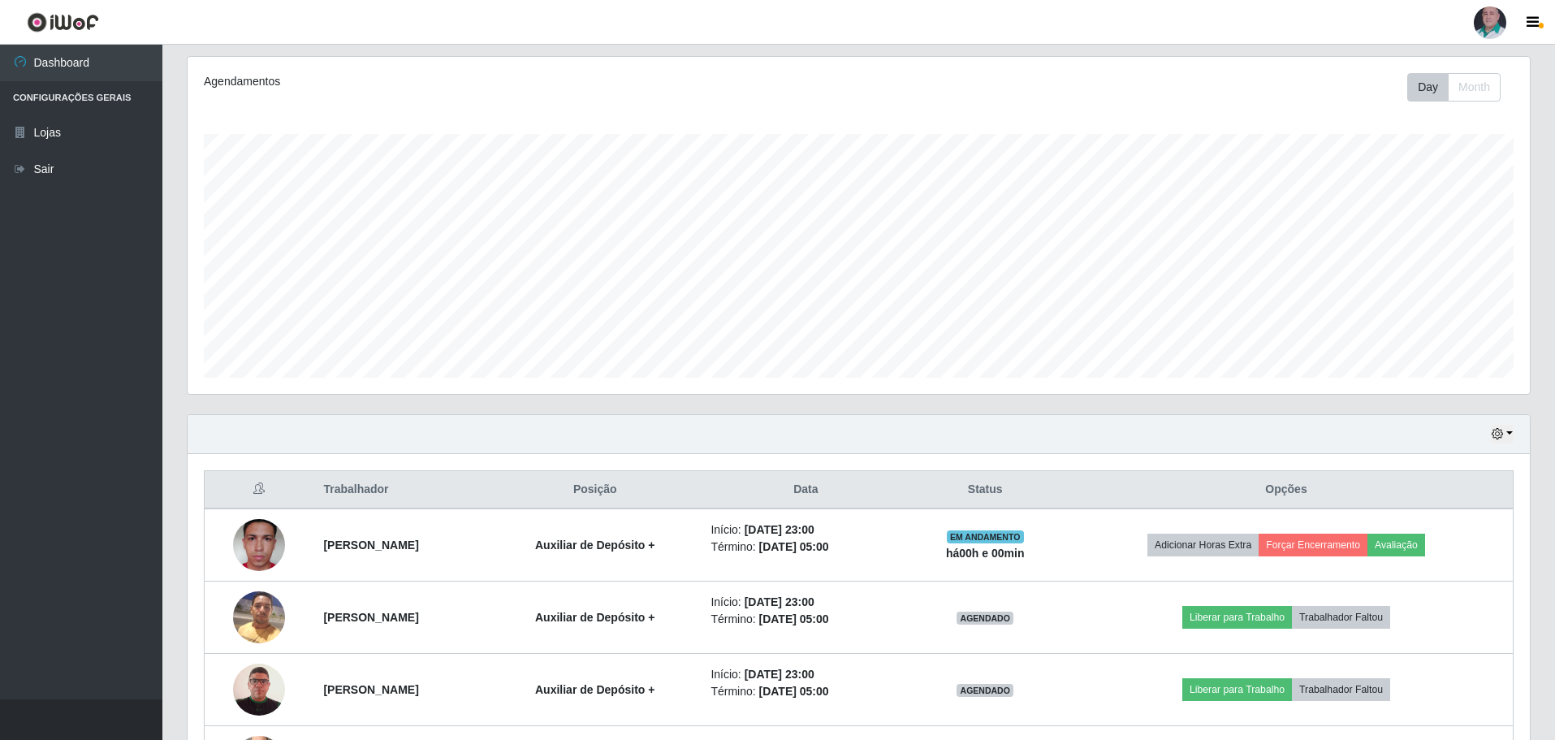
scroll to position [374, 0]
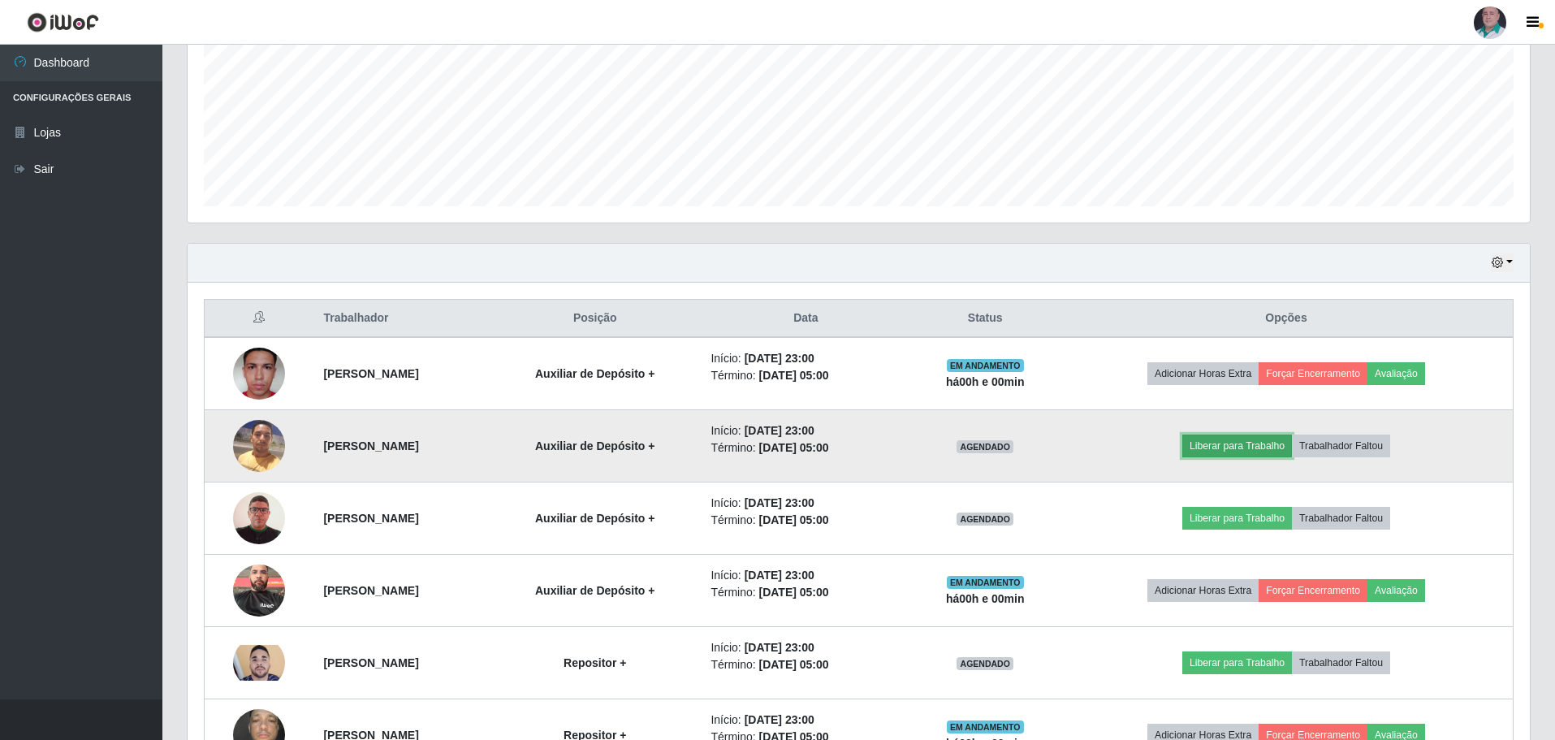
click at [1248, 446] on button "Liberar para Trabalho" at bounding box center [1237, 445] width 110 height 23
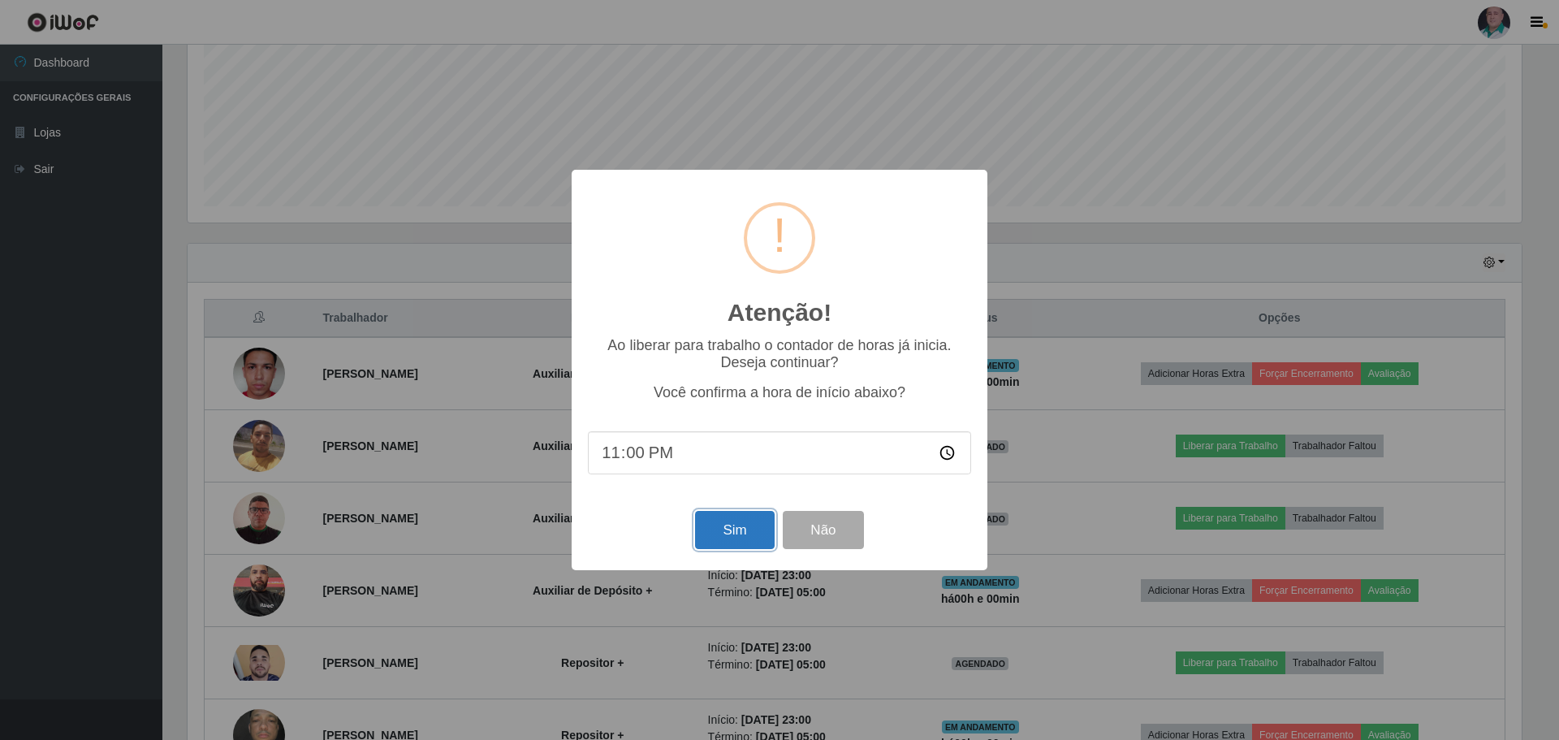
click at [738, 533] on button "Sim" at bounding box center [734, 530] width 79 height 38
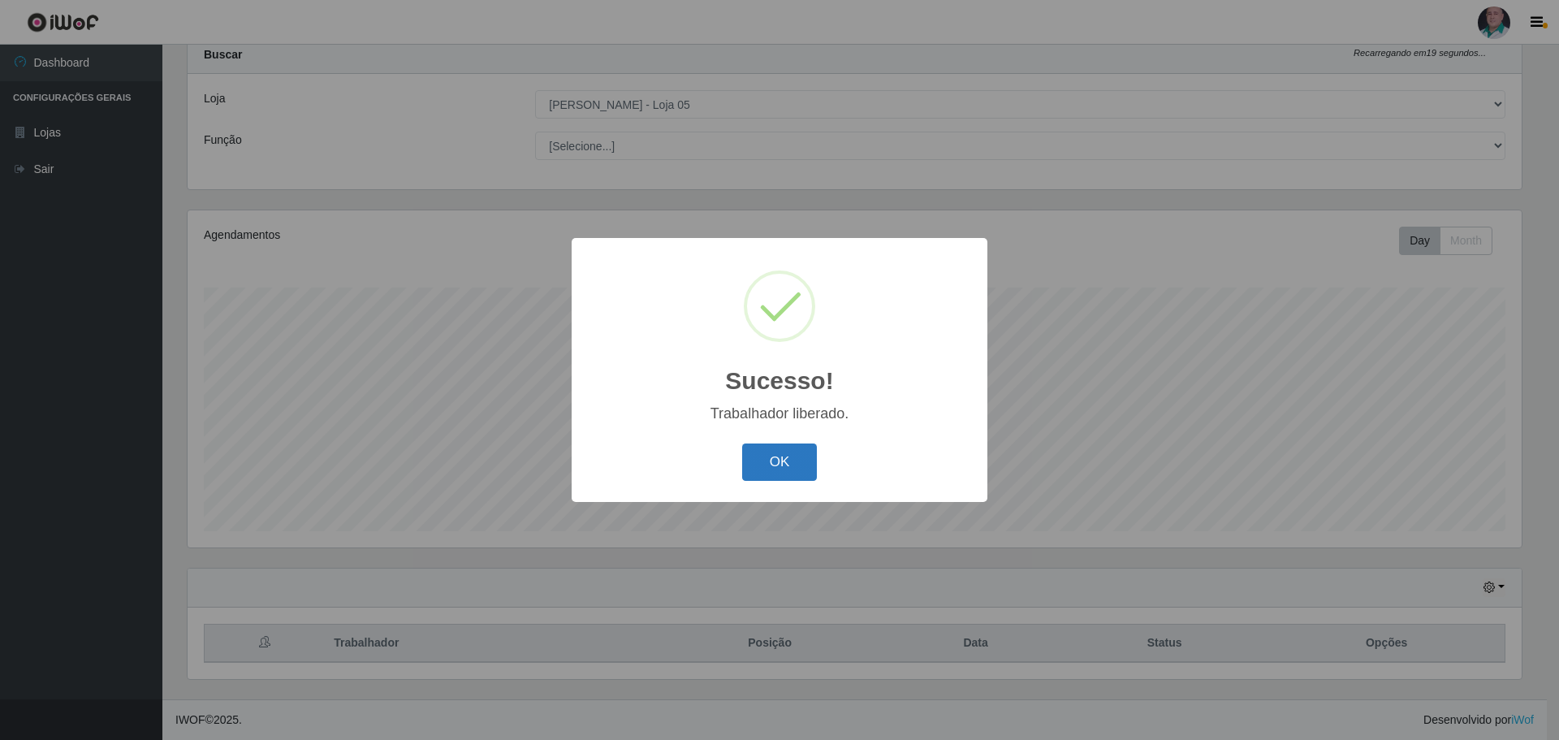
click at [759, 468] on button "OK" at bounding box center [780, 462] width 76 height 38
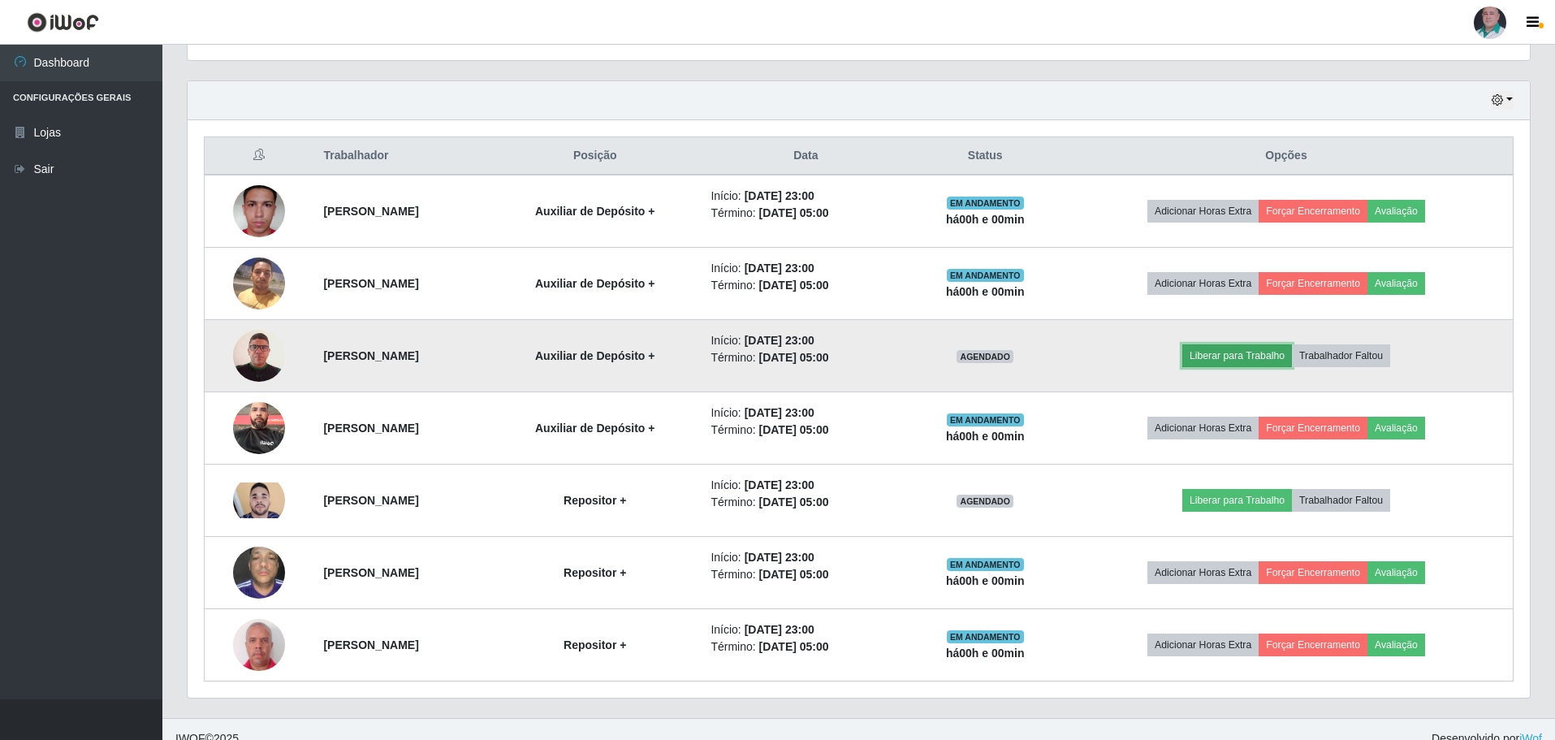
click at [1267, 360] on button "Liberar para Trabalho" at bounding box center [1237, 355] width 110 height 23
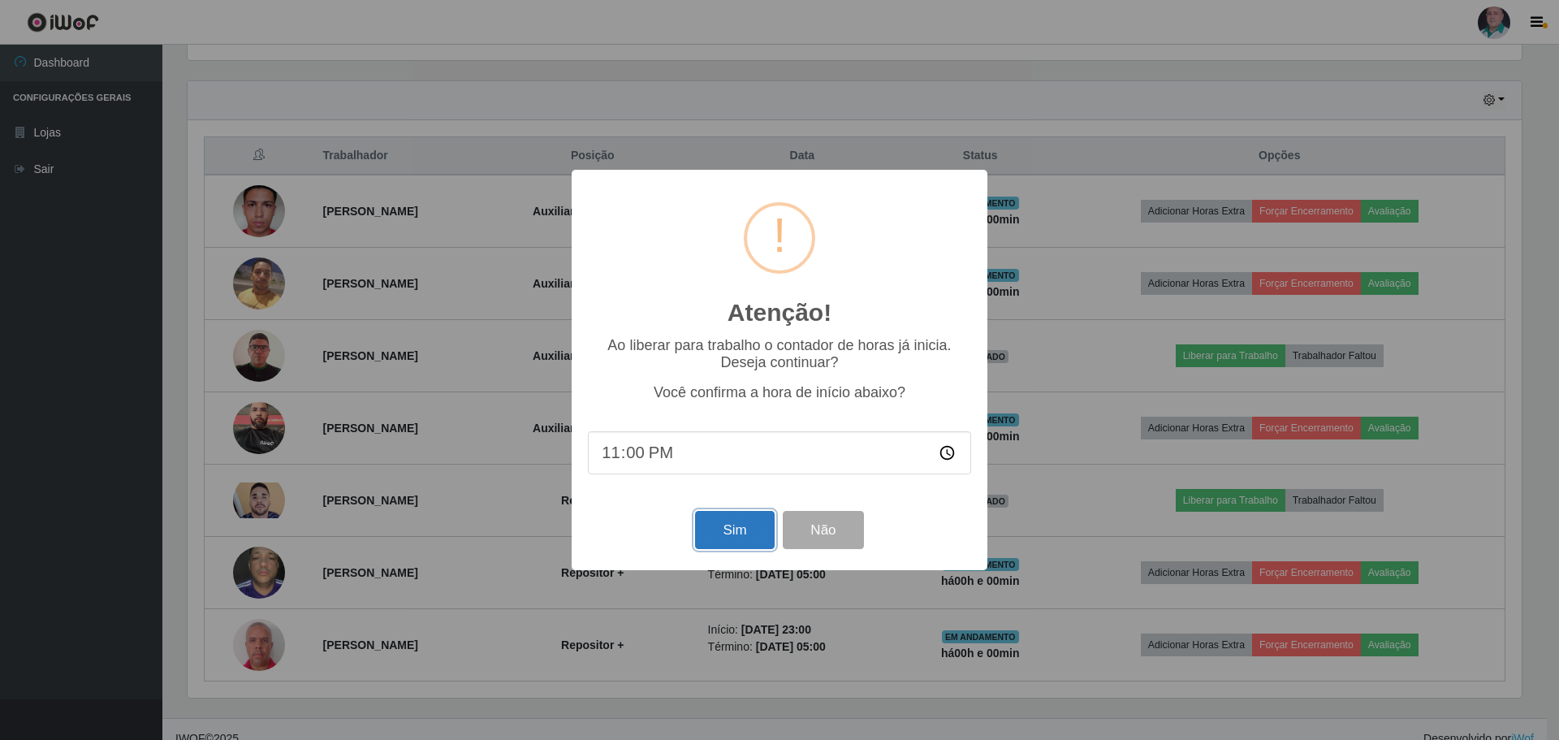
click at [738, 533] on button "Sim" at bounding box center [734, 530] width 79 height 38
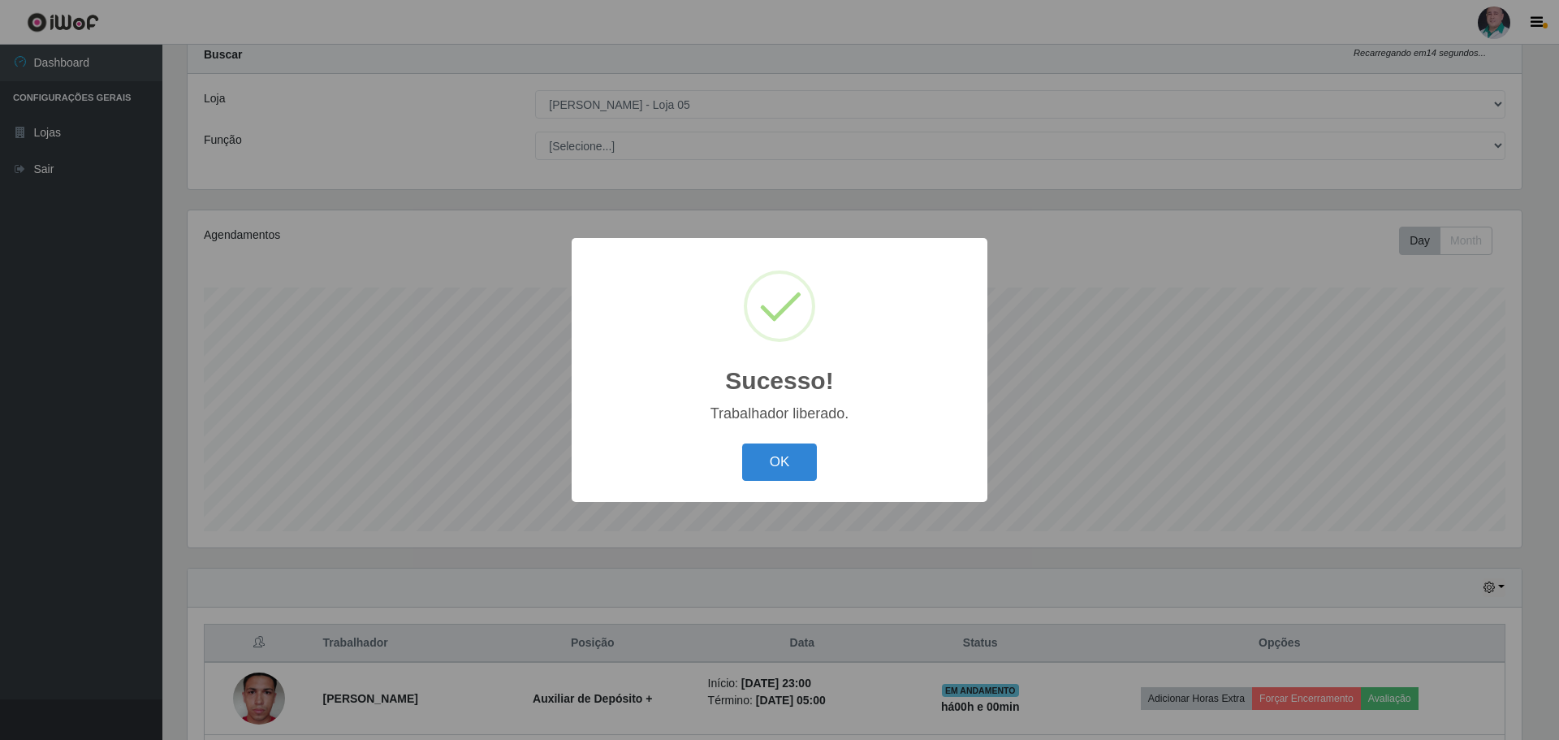
click at [762, 482] on div "OK Cancel" at bounding box center [779, 461] width 383 height 46
click at [777, 473] on button "OK" at bounding box center [780, 462] width 76 height 38
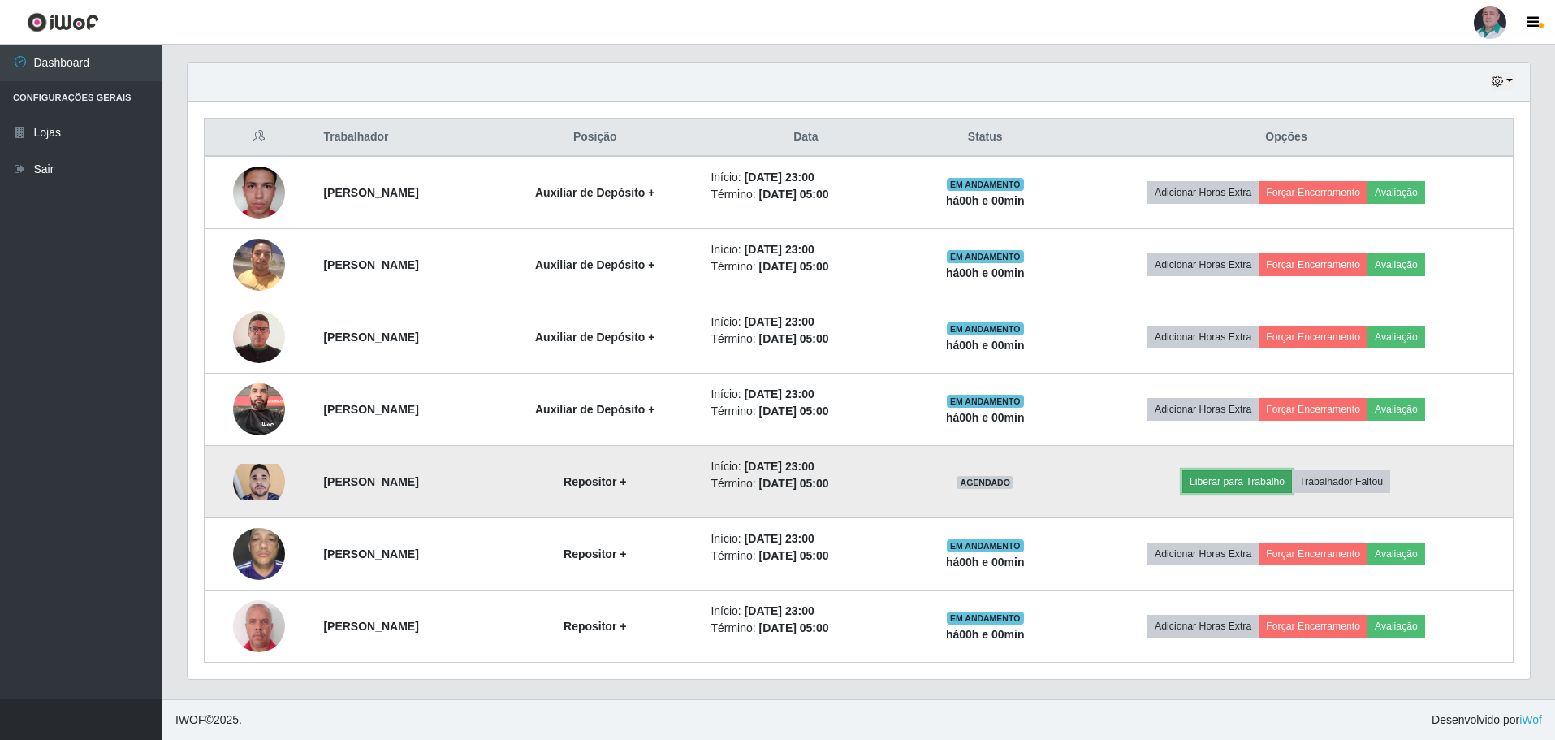
click at [1250, 482] on button "Liberar para Trabalho" at bounding box center [1237, 481] width 110 height 23
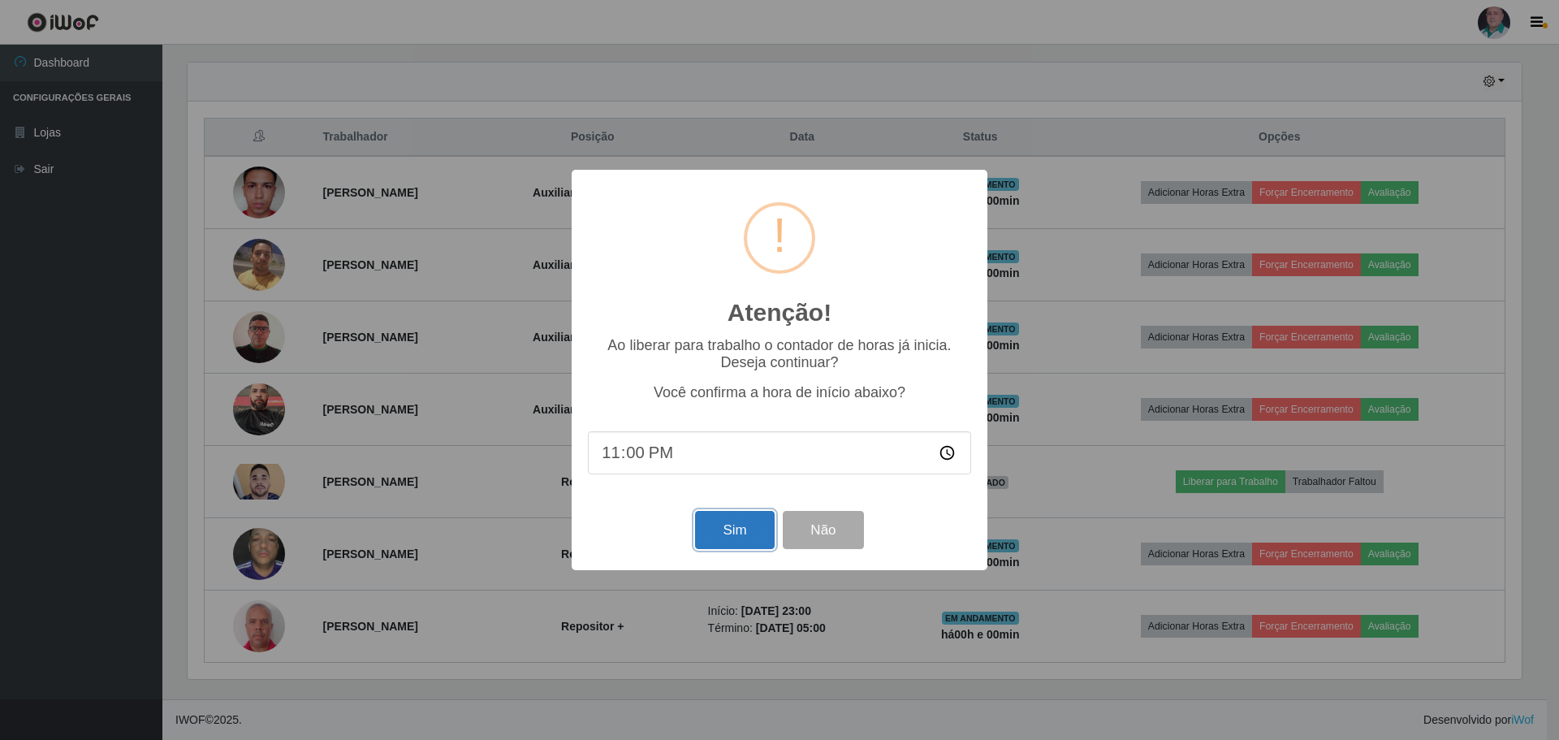
click at [723, 524] on button "Sim" at bounding box center [734, 530] width 79 height 38
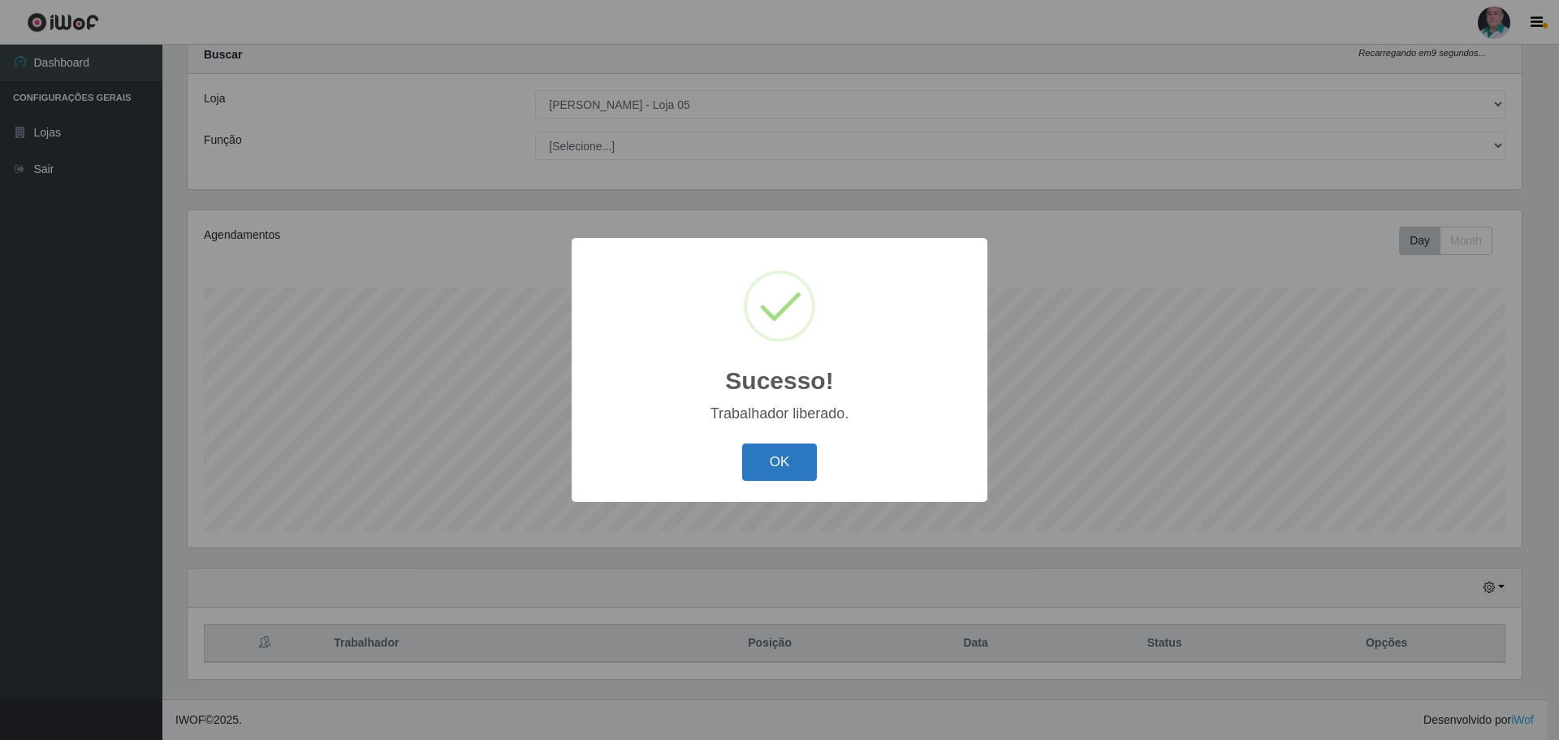
click at [766, 470] on button "OK" at bounding box center [780, 462] width 76 height 38
